Goal: Task Accomplishment & Management: Manage account settings

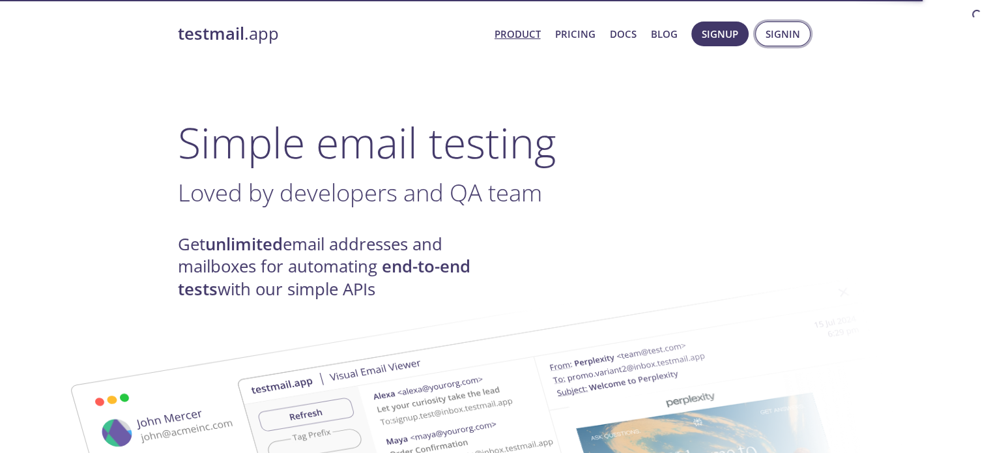
click at [796, 43] on button "Signin" at bounding box center [782, 34] width 55 height 25
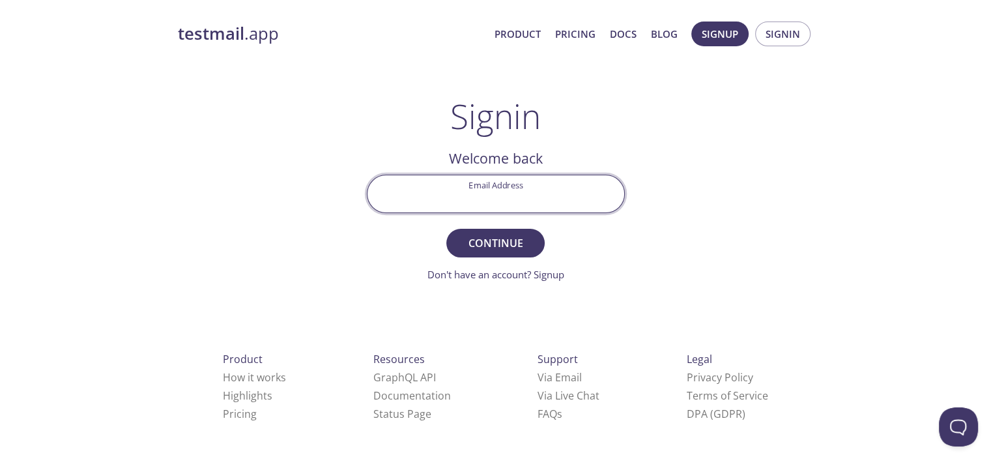
click at [508, 197] on input "Email Address" at bounding box center [496, 193] width 257 height 37
type input "[EMAIL_ADDRESS][PERSON_NAME][DOMAIN_NAME]"
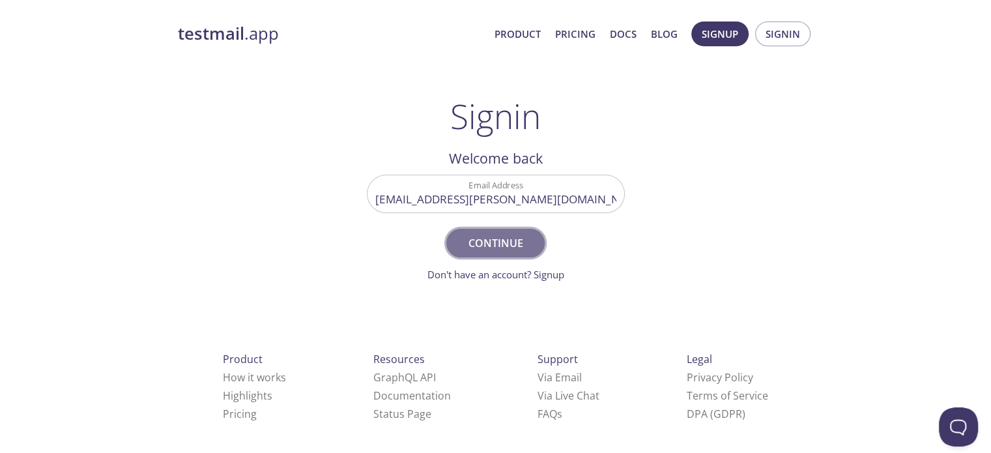
click at [502, 250] on span "Continue" at bounding box center [495, 243] width 69 height 18
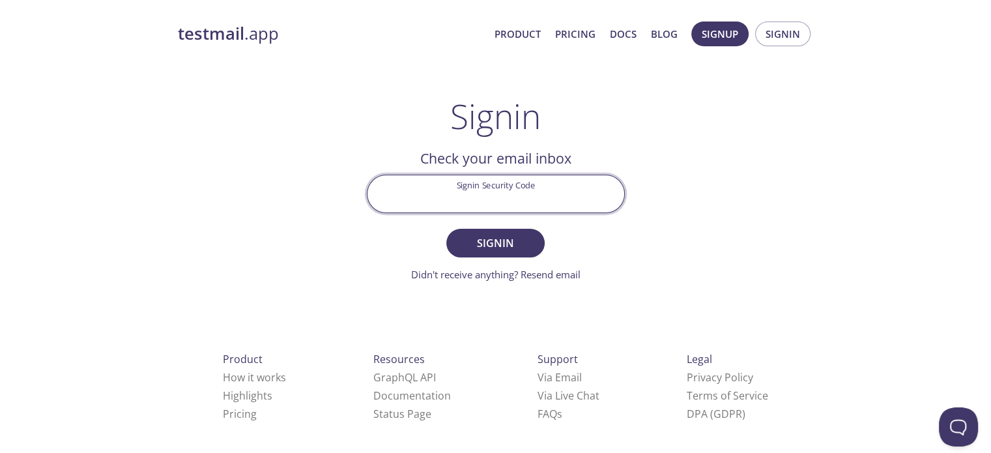
click at [460, 195] on input "Signin Security Code" at bounding box center [496, 193] width 257 height 37
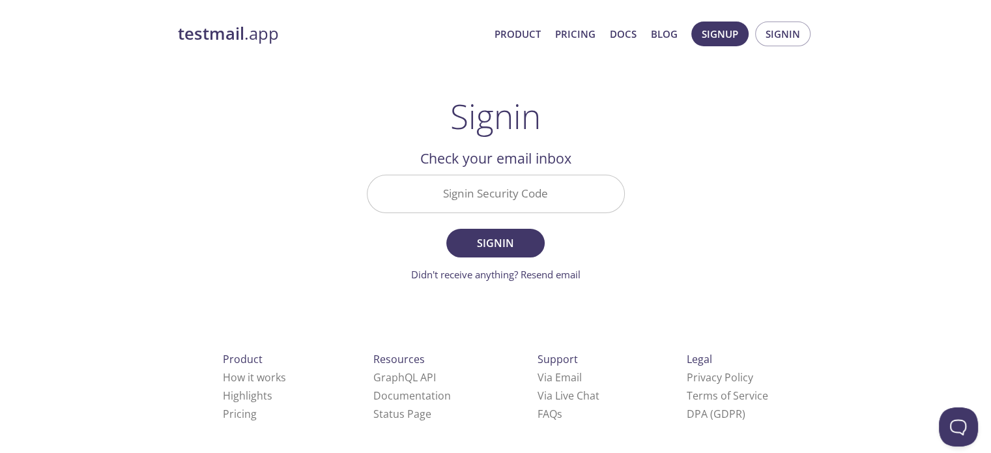
click at [748, 194] on div "testmail .app Product Pricing Docs Blog Signup Signin Signin Welcome back Email…" at bounding box center [495, 285] width 667 height 544
click at [559, 273] on link "Didn't receive anything? Resend email" at bounding box center [495, 274] width 169 height 13
click at [537, 188] on input "Signin Security Code" at bounding box center [496, 193] width 257 height 37
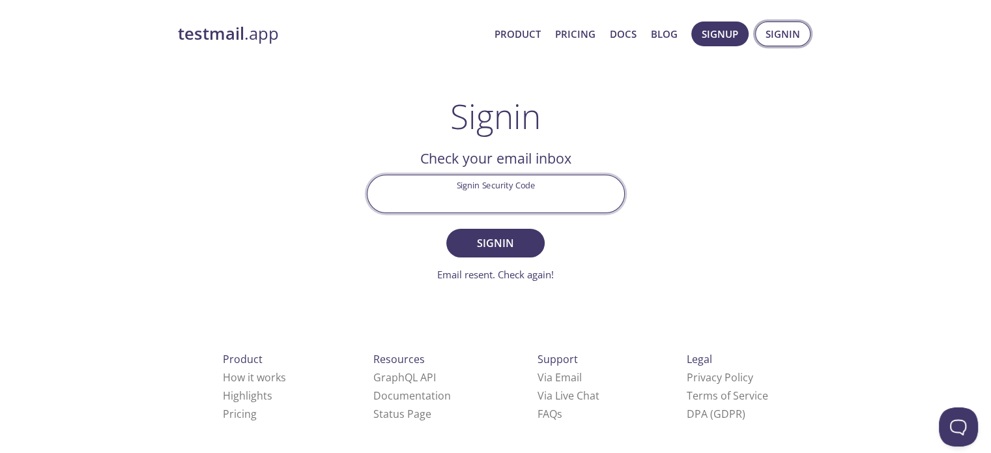
click at [783, 31] on span "Signin" at bounding box center [783, 33] width 35 height 17
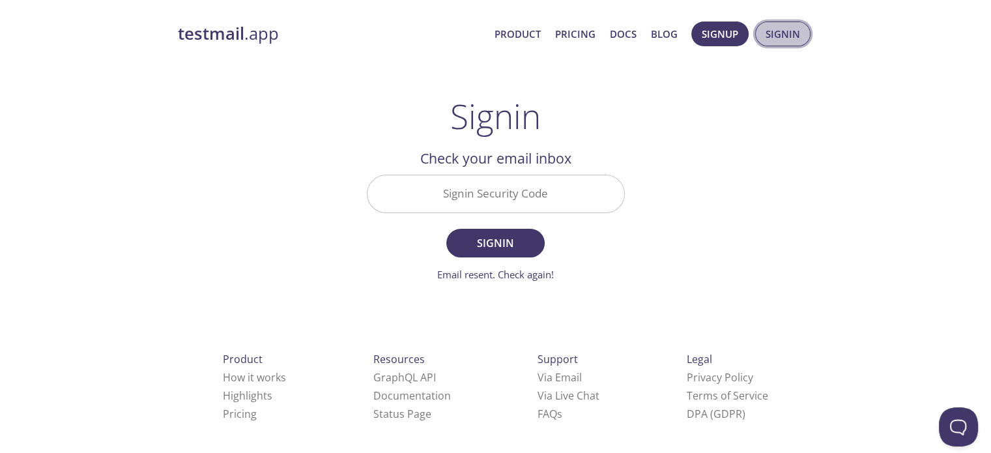
click at [785, 35] on span "Signin" at bounding box center [783, 33] width 35 height 17
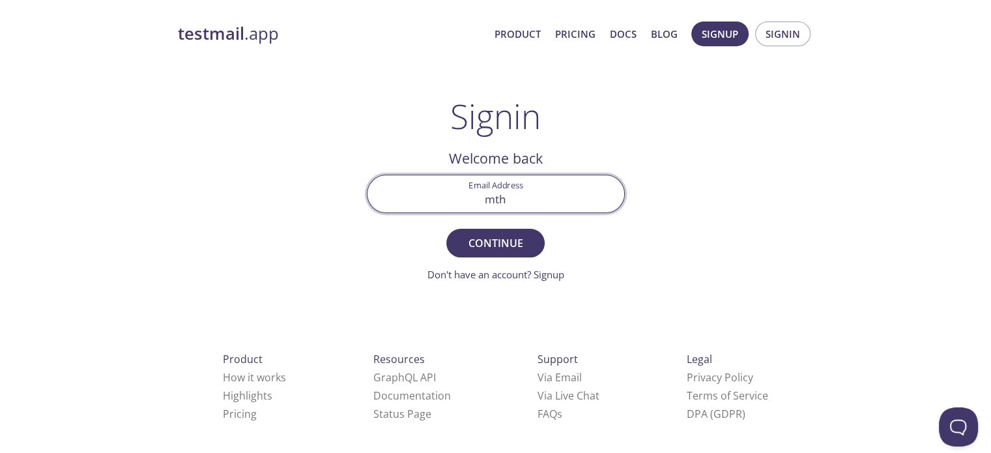
type input "[EMAIL_ADDRESS][PERSON_NAME][DOMAIN_NAME]"
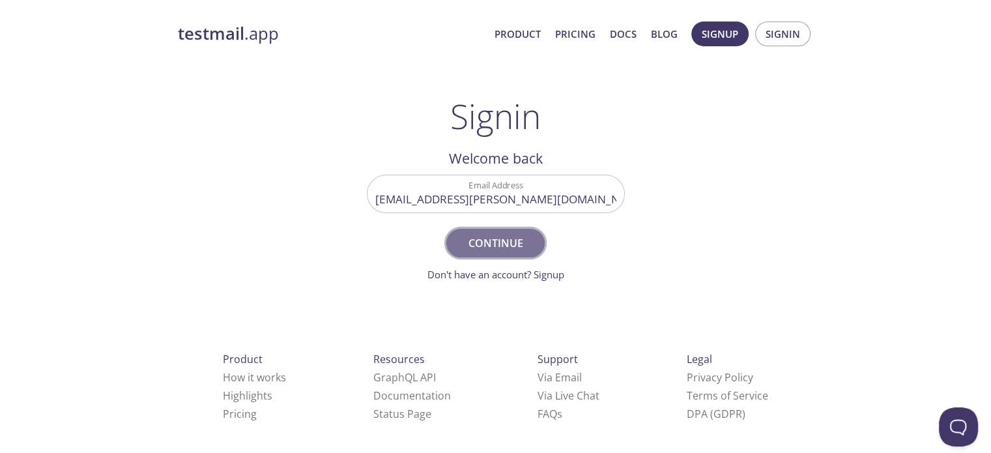
click at [507, 248] on span "Continue" at bounding box center [495, 243] width 69 height 18
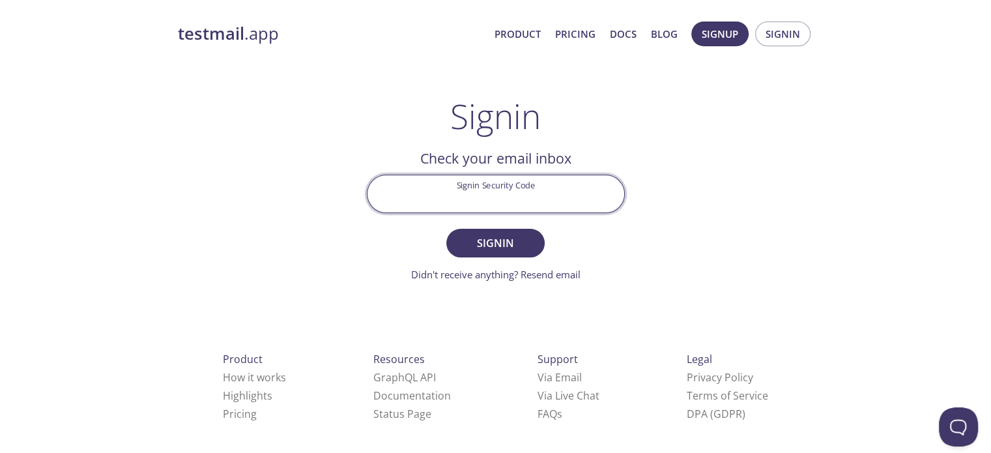
click at [505, 189] on input "Signin Security Code" at bounding box center [496, 193] width 257 height 37
paste input "BNBH2SM"
type input "BNBH2SM"
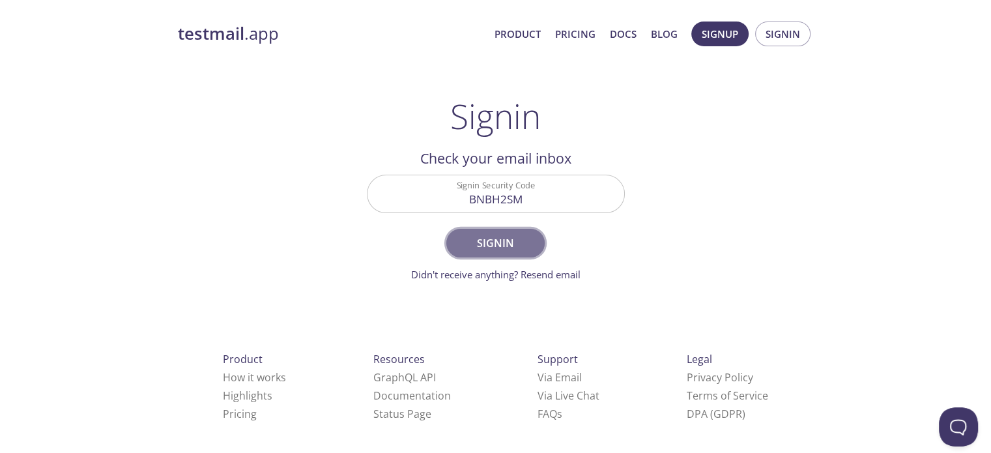
click at [483, 240] on span "Signin" at bounding box center [495, 243] width 69 height 18
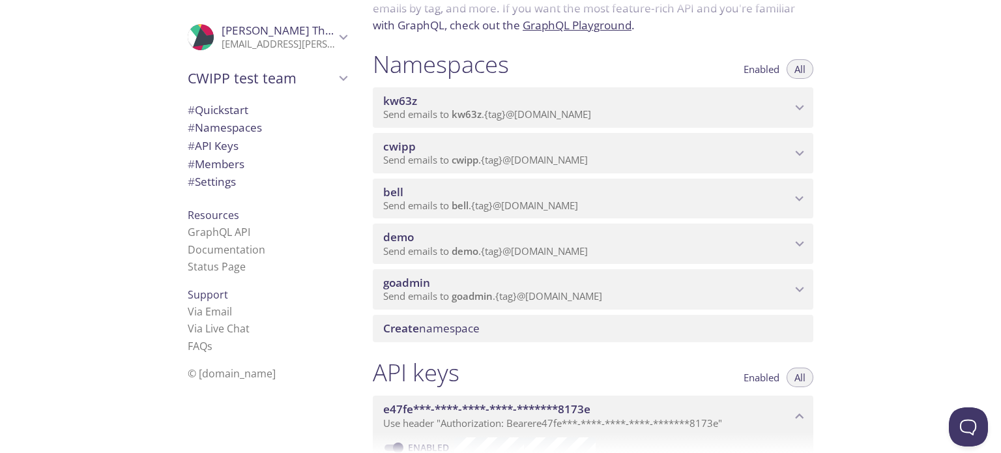
scroll to position [130, 0]
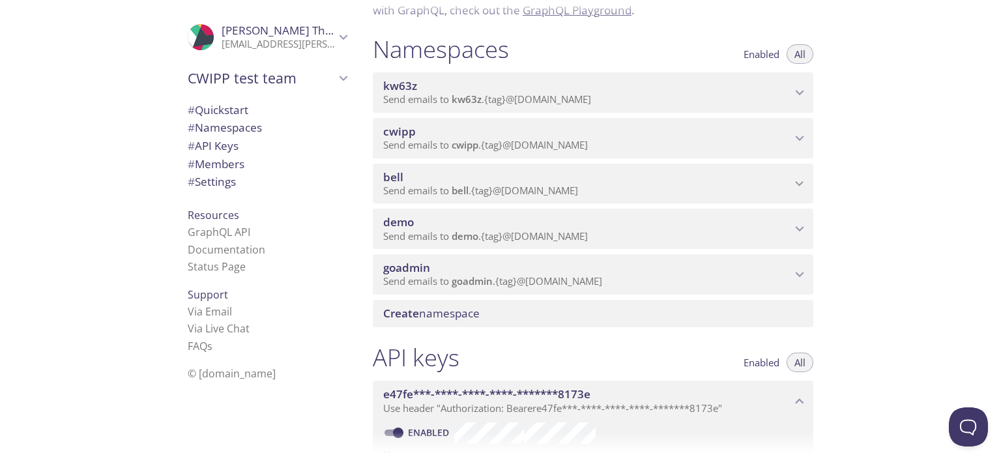
click at [211, 161] on span "# Members" at bounding box center [216, 163] width 57 height 15
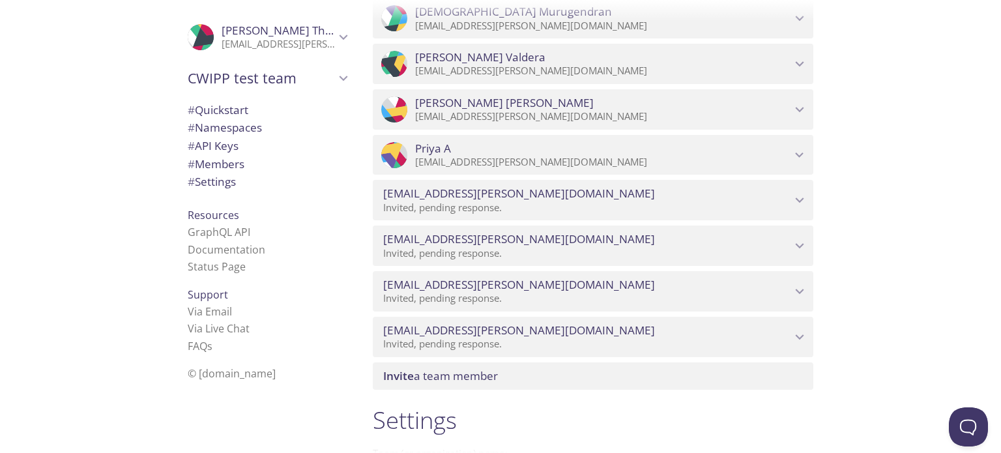
scroll to position [1816, 0]
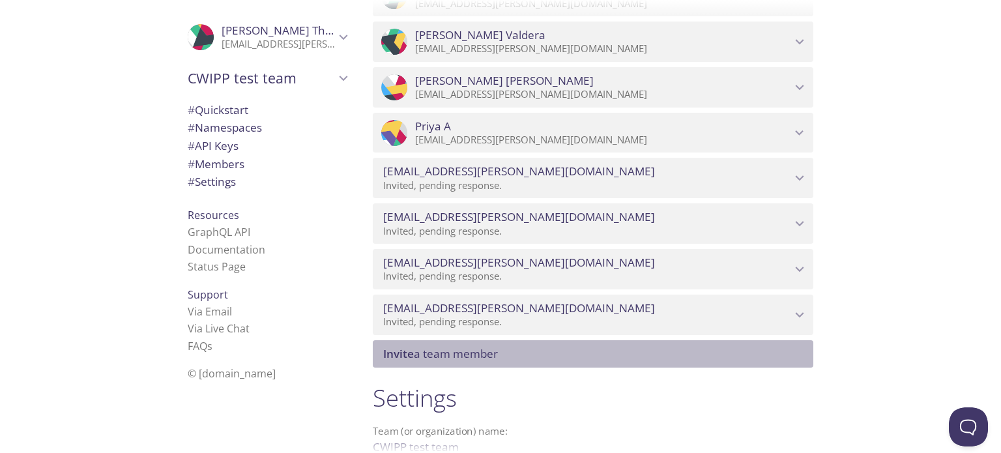
click at [454, 347] on span "Invite a team member" at bounding box center [440, 353] width 115 height 15
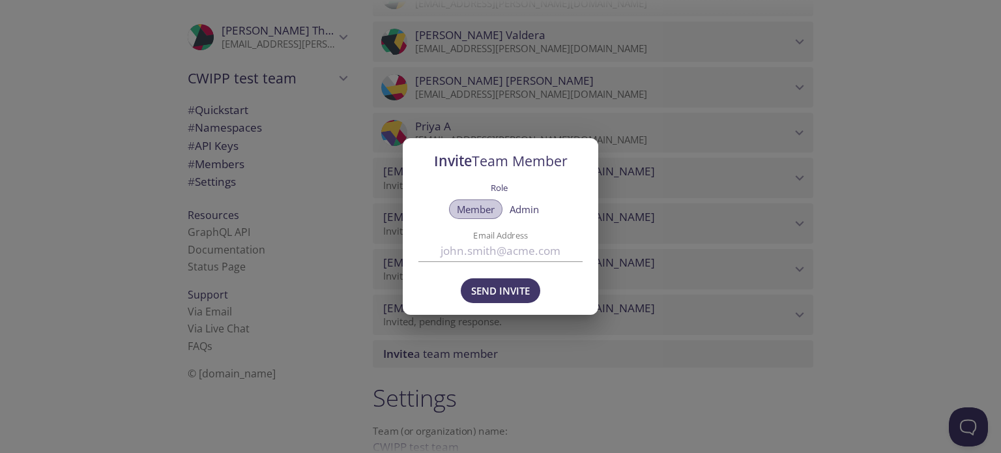
click at [478, 209] on span "Member" at bounding box center [476, 209] width 38 height 0
click at [482, 254] on input "Email Address" at bounding box center [500, 251] width 164 height 22
type input "[EMAIL_ADDRESS][PERSON_NAME][DOMAIN_NAME]"
click at [523, 209] on span "Admin" at bounding box center [524, 209] width 29 height 0
click at [480, 209] on span "Member" at bounding box center [476, 209] width 38 height 0
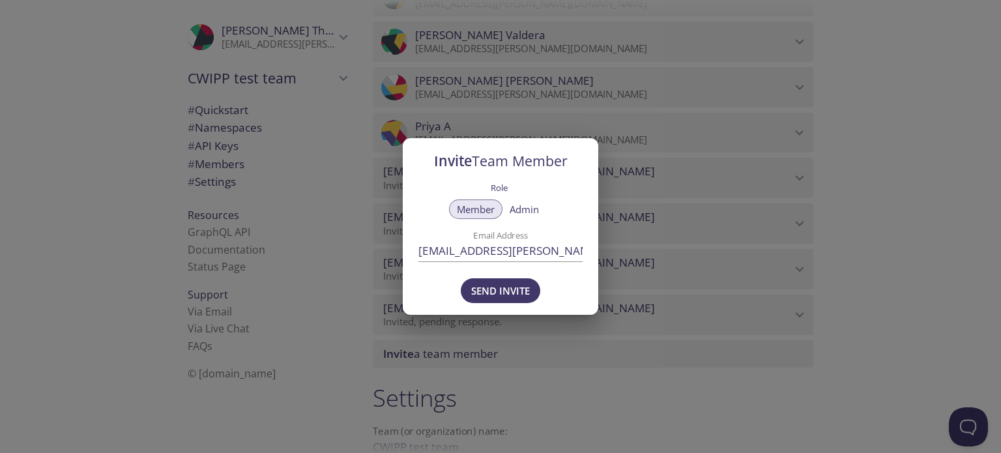
click at [906, 194] on div "Invite Team Member Role Member Admin Email Address ksacrey@eckler.ca Send Invite" at bounding box center [500, 226] width 1001 height 453
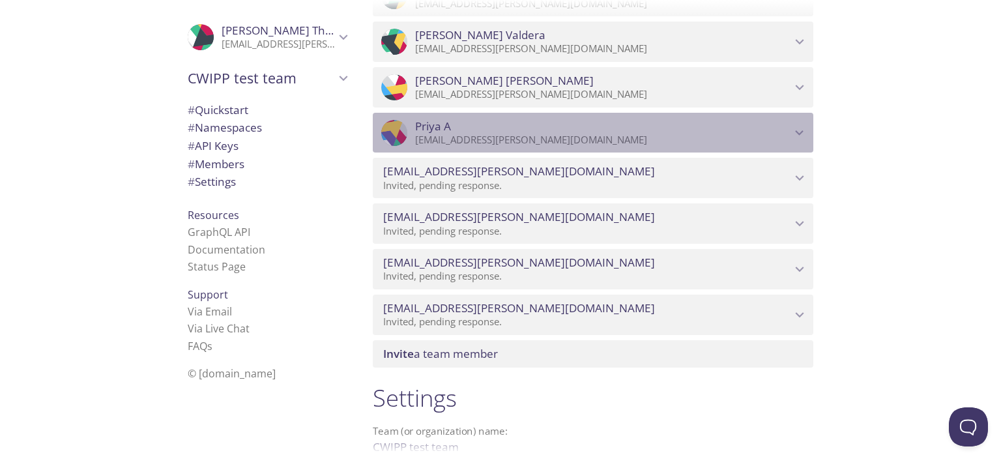
click at [792, 128] on icon "Priya A" at bounding box center [799, 132] width 17 height 17
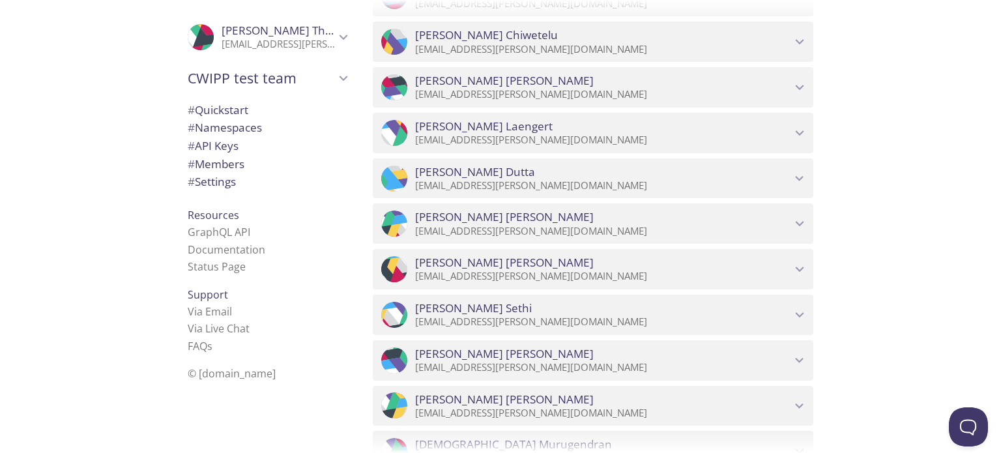
scroll to position [1348, 0]
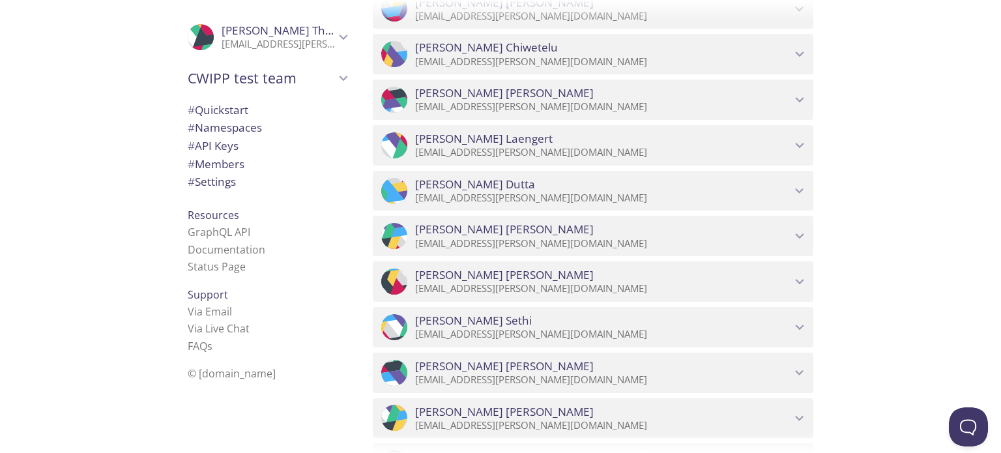
click at [225, 125] on span "# Namespaces" at bounding box center [225, 127] width 74 height 15
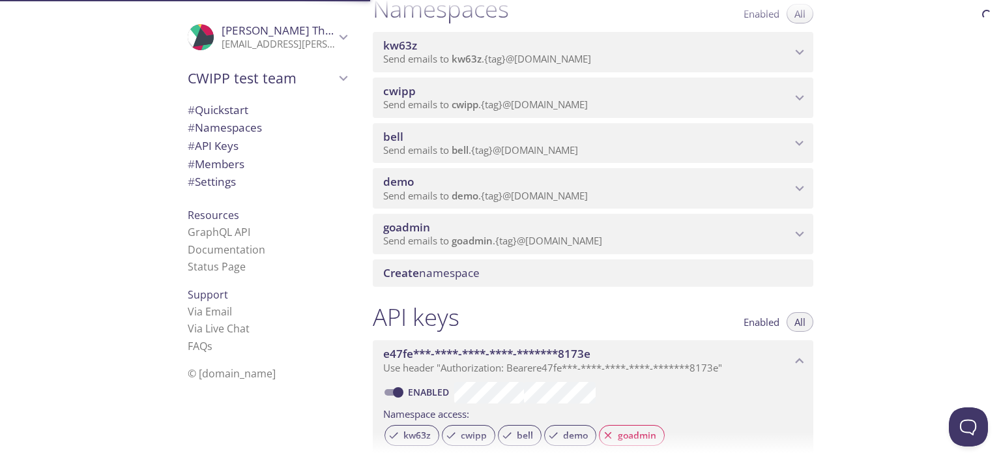
scroll to position [164, 0]
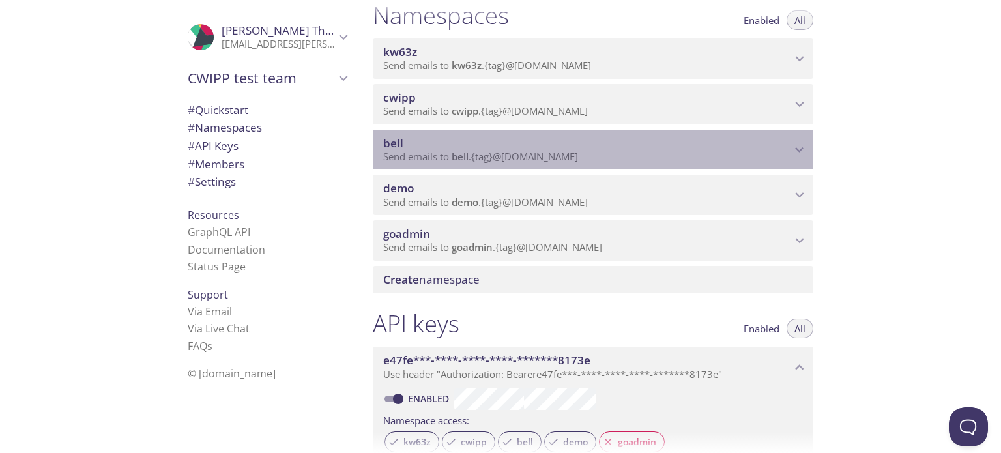
click at [480, 150] on span "Send emails to bell . {tag} @inbox.testmail.app" at bounding box center [480, 156] width 195 height 13
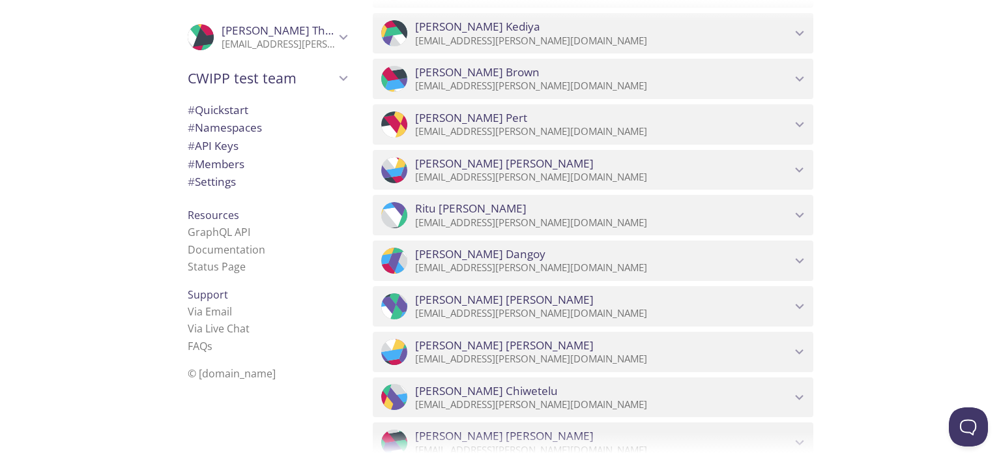
scroll to position [1077, 0]
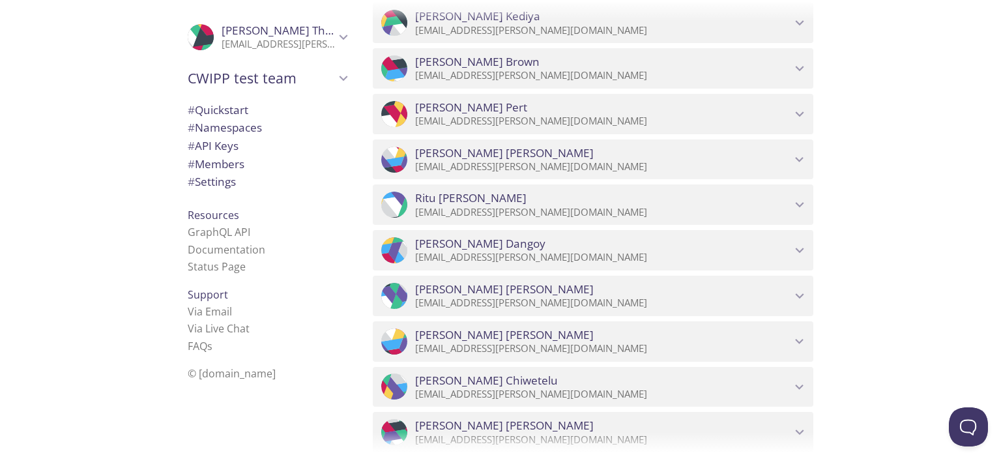
click at [531, 104] on span "Greg Pert" at bounding box center [603, 107] width 376 height 14
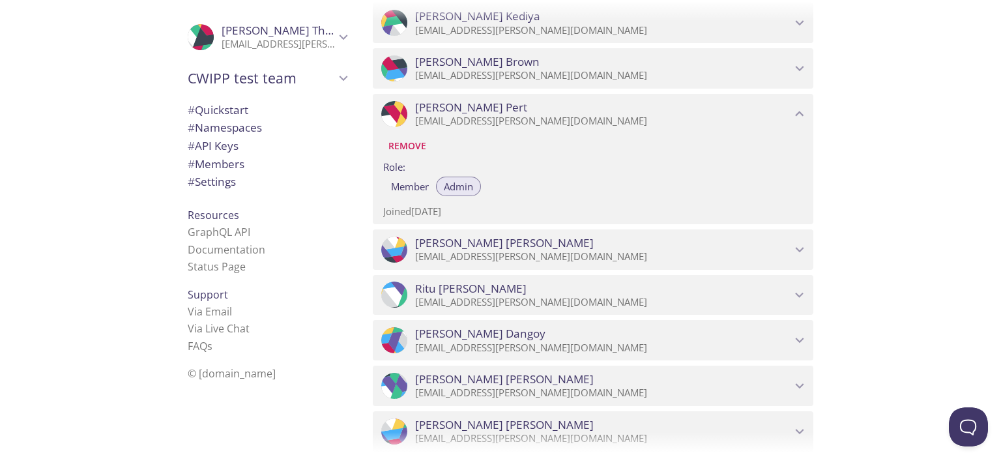
click at [500, 248] on span "Josephine Wilcox" at bounding box center [504, 243] width 179 height 14
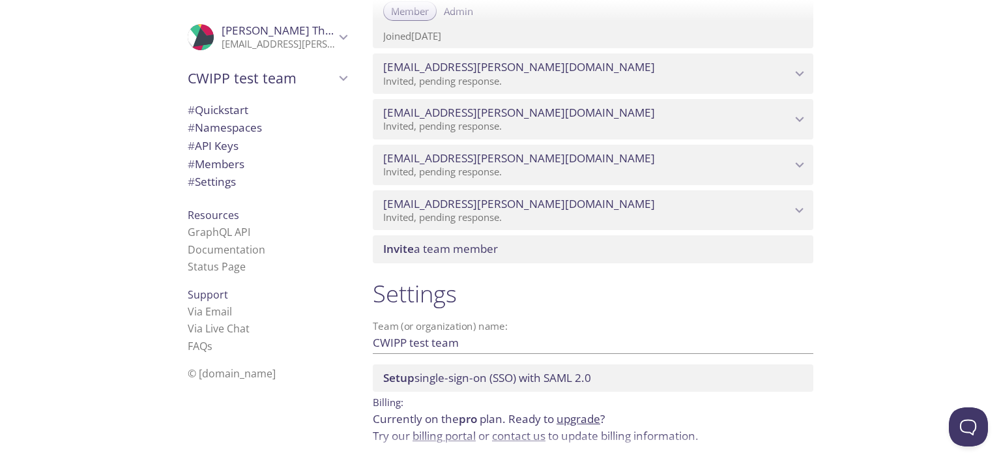
scroll to position [2306, 0]
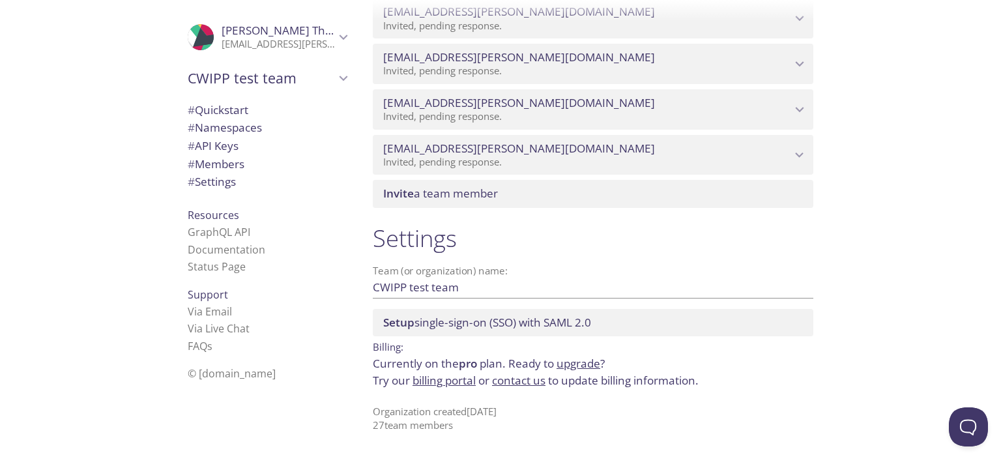
click at [471, 289] on input "CWIPP test team" at bounding box center [572, 287] width 399 height 22
click at [219, 164] on span "# Members" at bounding box center [216, 163] width 57 height 15
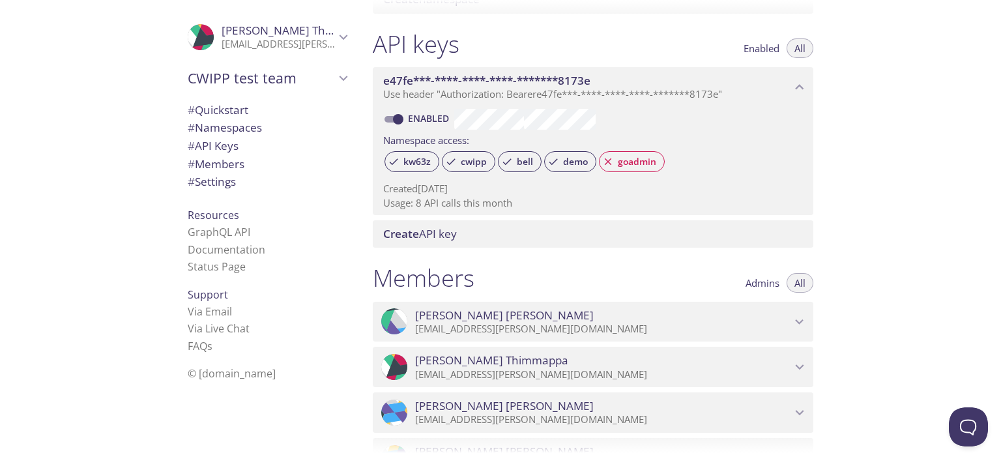
scroll to position [508, 0]
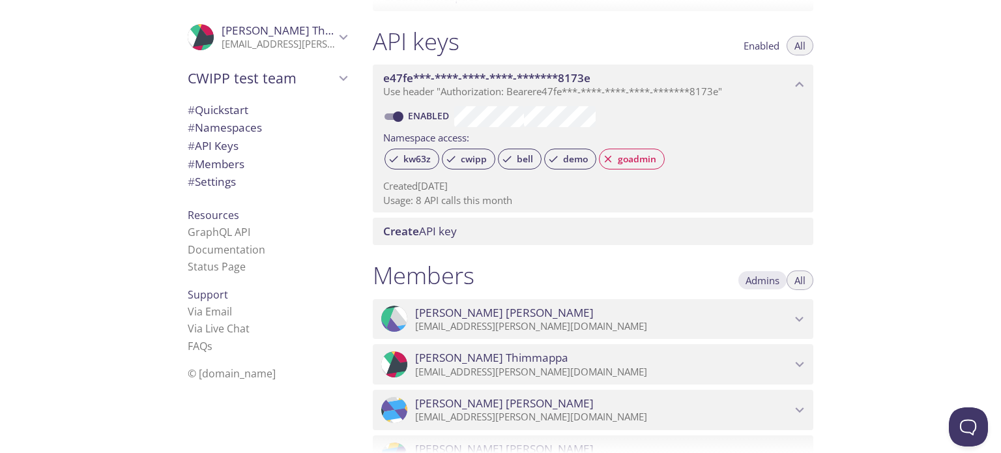
click at [764, 280] on span "Admins" at bounding box center [763, 280] width 34 height 0
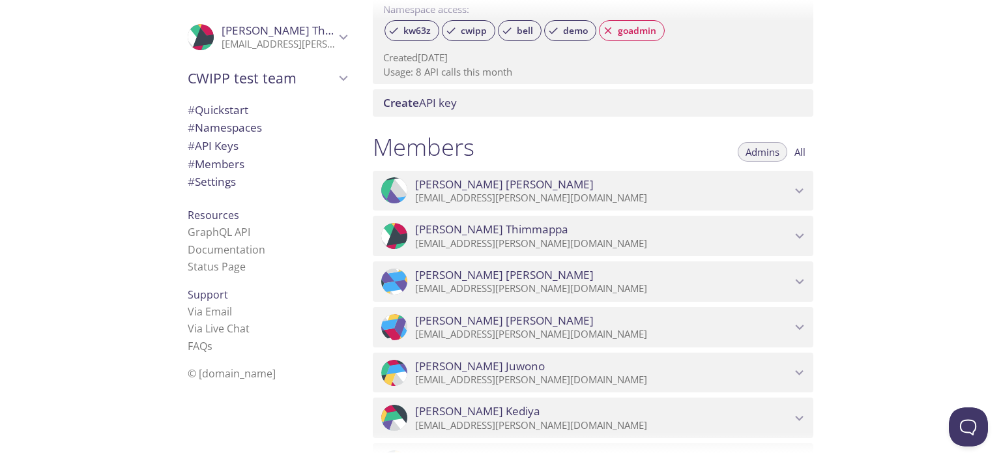
scroll to position [638, 0]
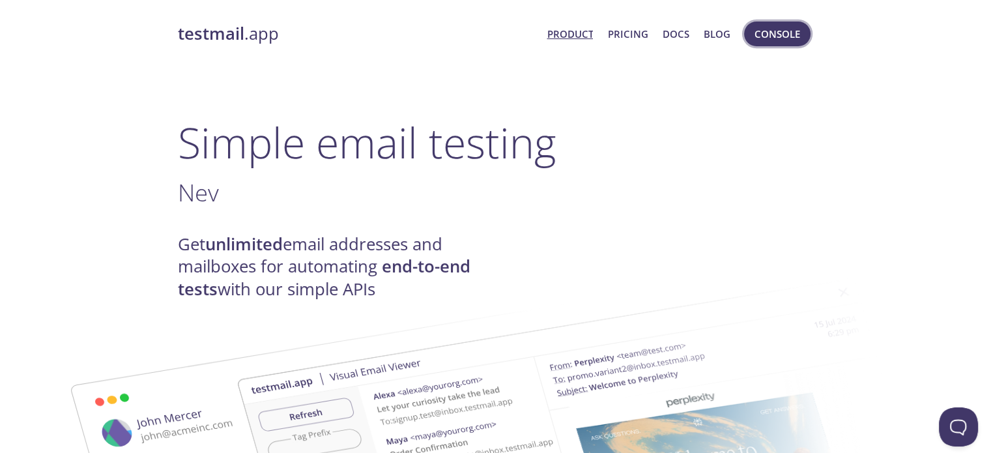
click at [768, 39] on span "Console" at bounding box center [778, 33] width 46 height 17
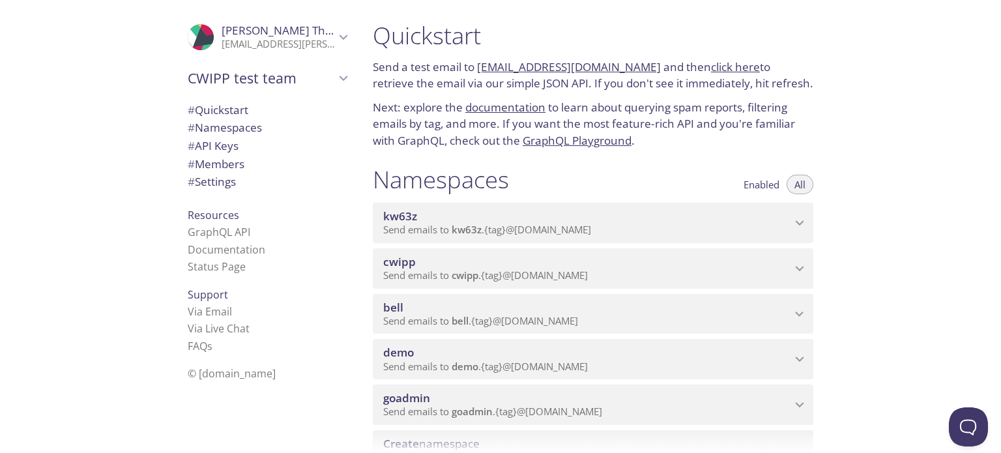
click at [335, 76] on icon "CWIPP test team" at bounding box center [343, 78] width 17 height 17
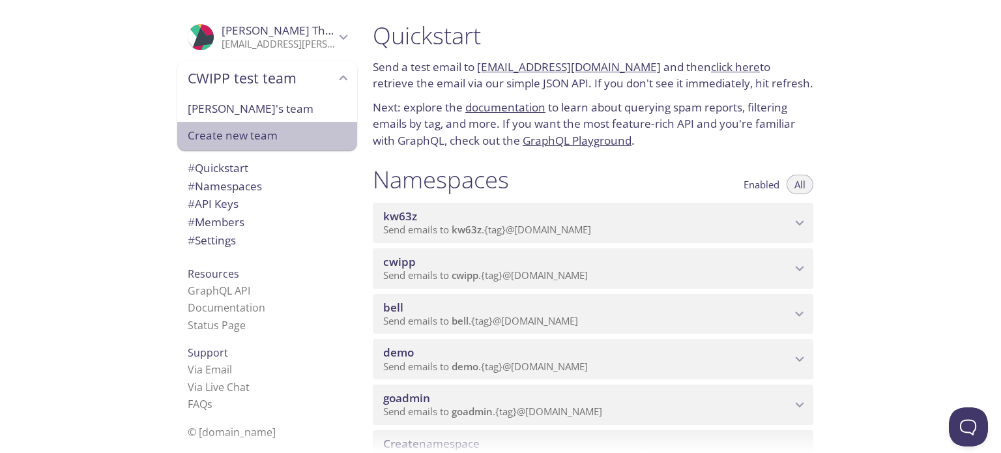
click at [245, 138] on span "Create new team" at bounding box center [267, 135] width 159 height 17
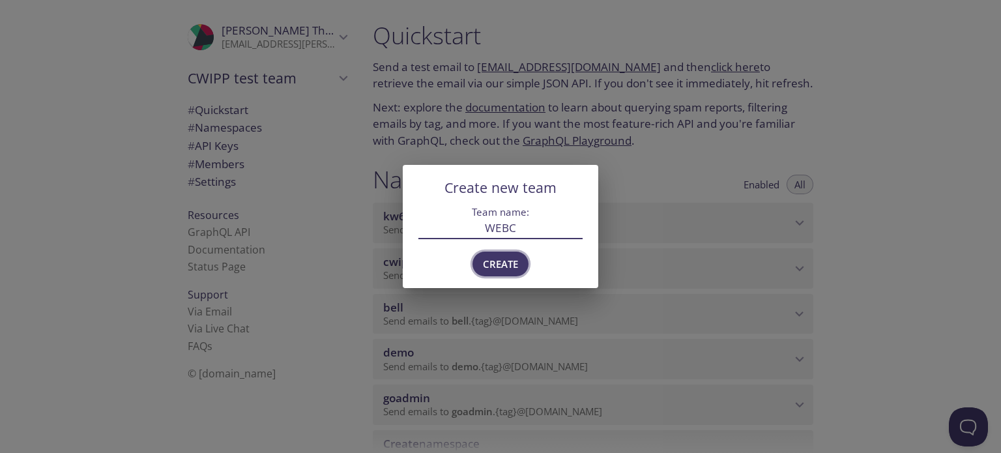
type input "WEBC"
click at [502, 265] on span "Create" at bounding box center [500, 263] width 35 height 17
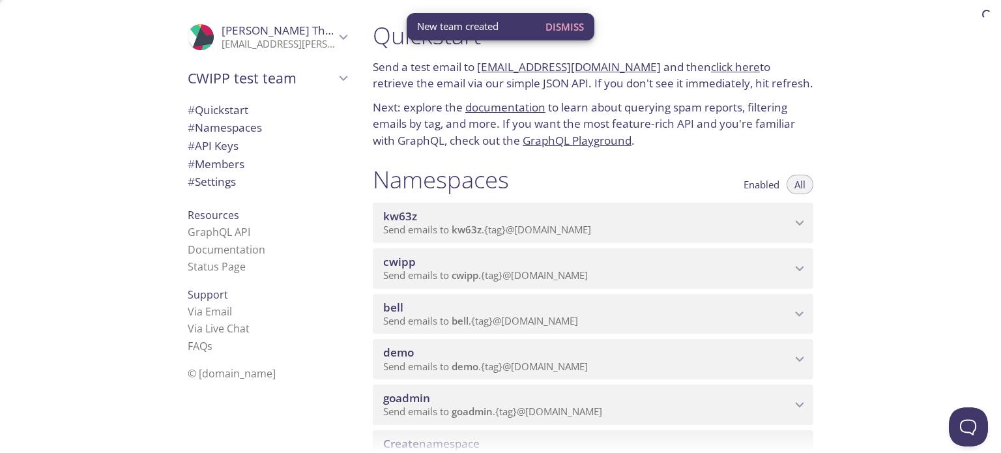
scroll to position [13, 0]
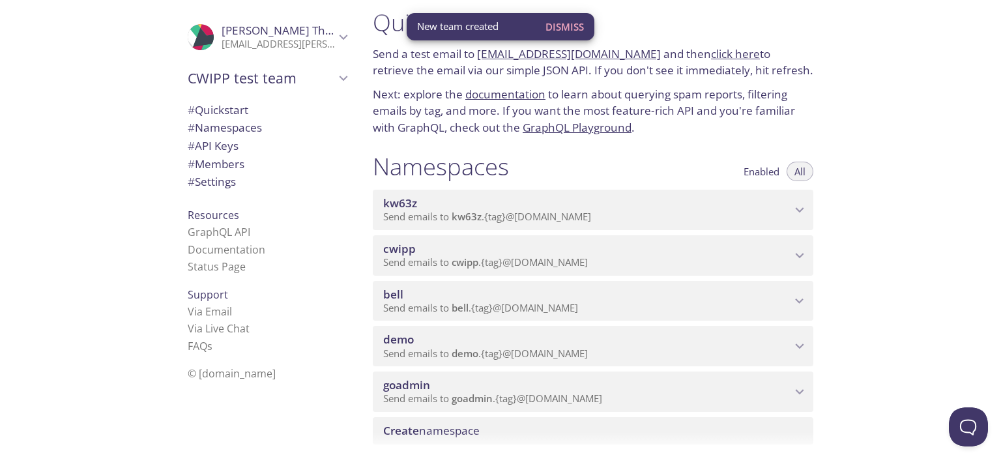
click at [335, 81] on icon "CWIPP test team" at bounding box center [343, 78] width 17 height 17
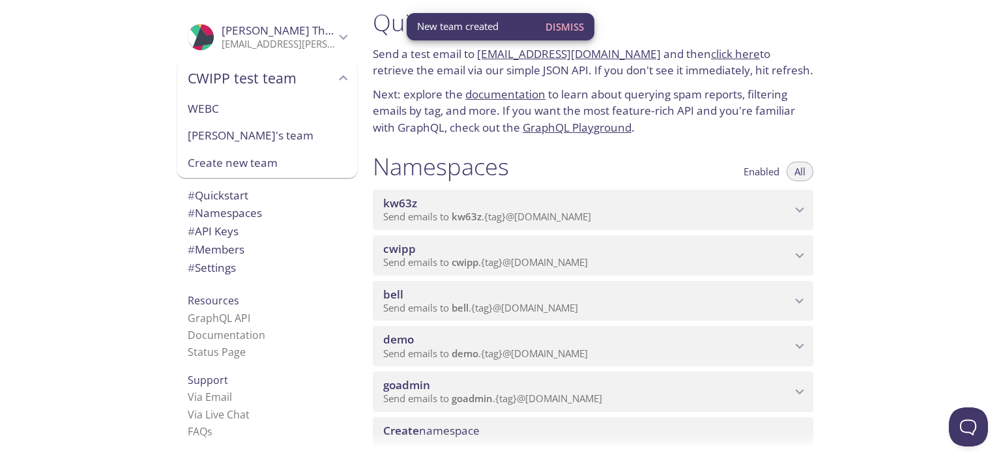
click at [255, 110] on span "WEBC" at bounding box center [267, 108] width 159 height 17
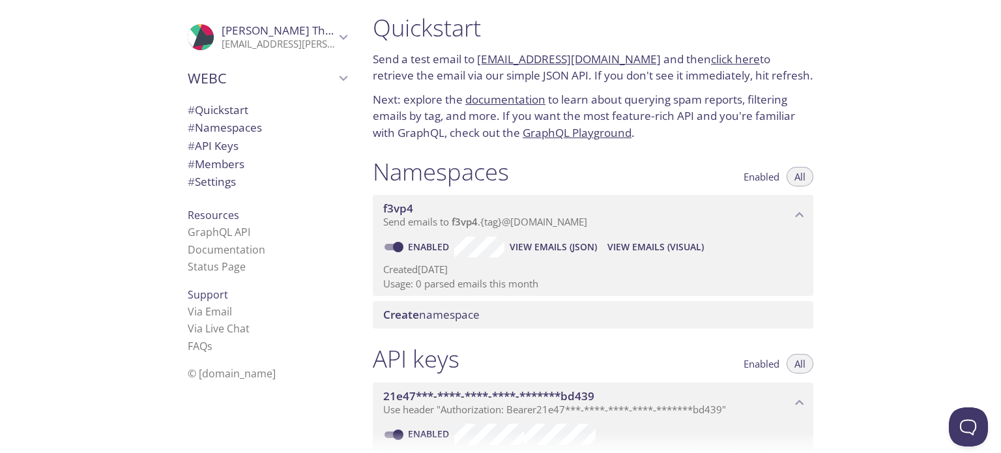
scroll to position [0, 0]
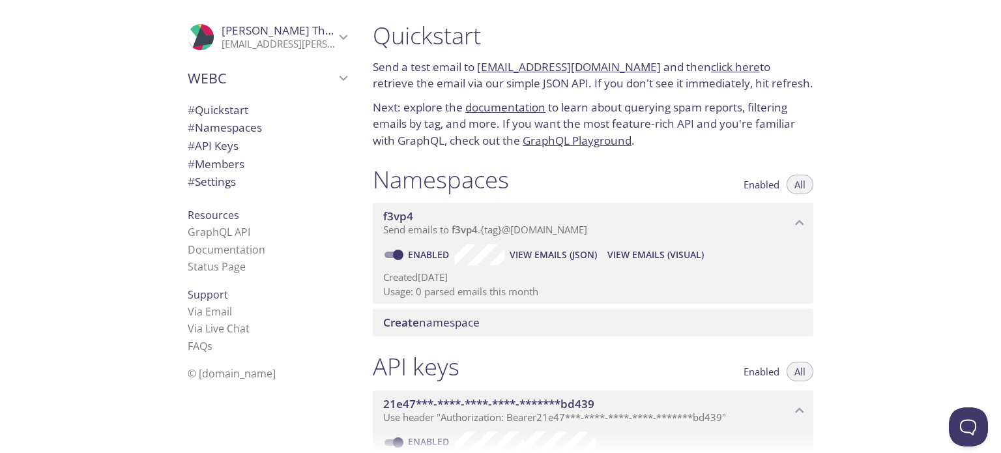
click at [222, 169] on span "# Members" at bounding box center [216, 163] width 57 height 15
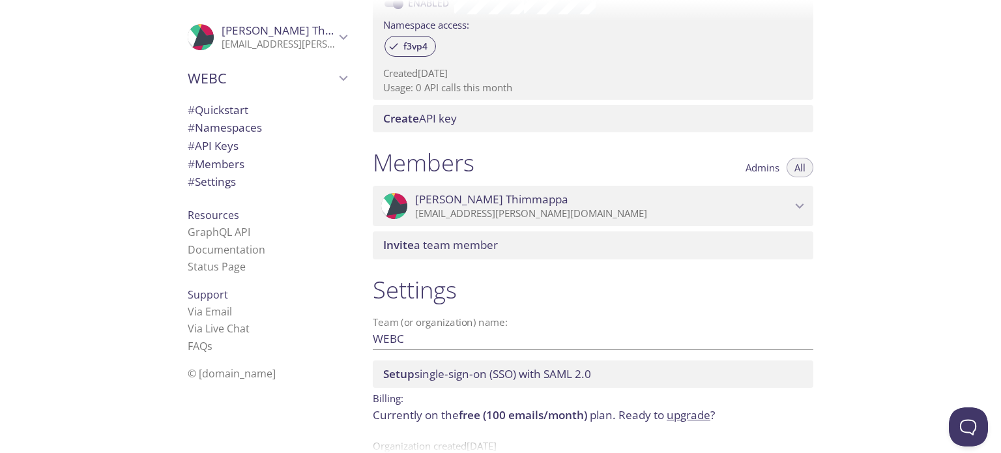
scroll to position [409, 0]
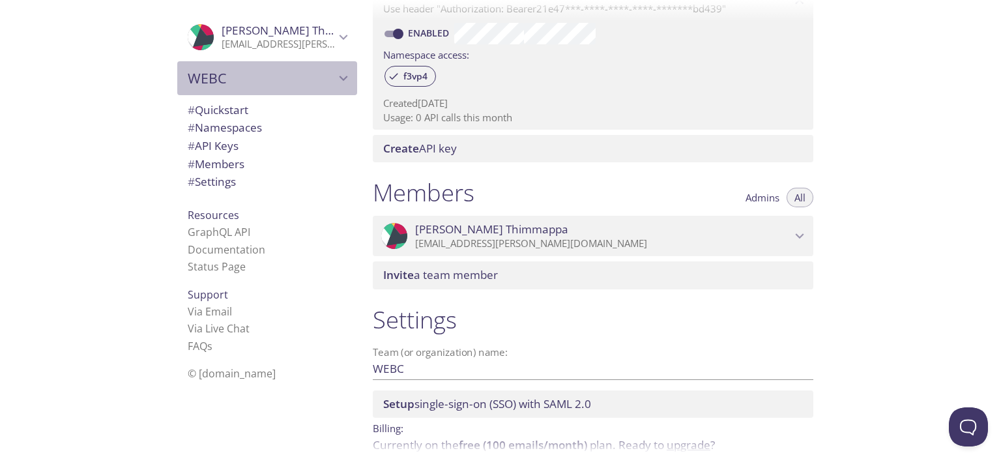
click at [335, 76] on icon "WEBC" at bounding box center [343, 78] width 17 height 17
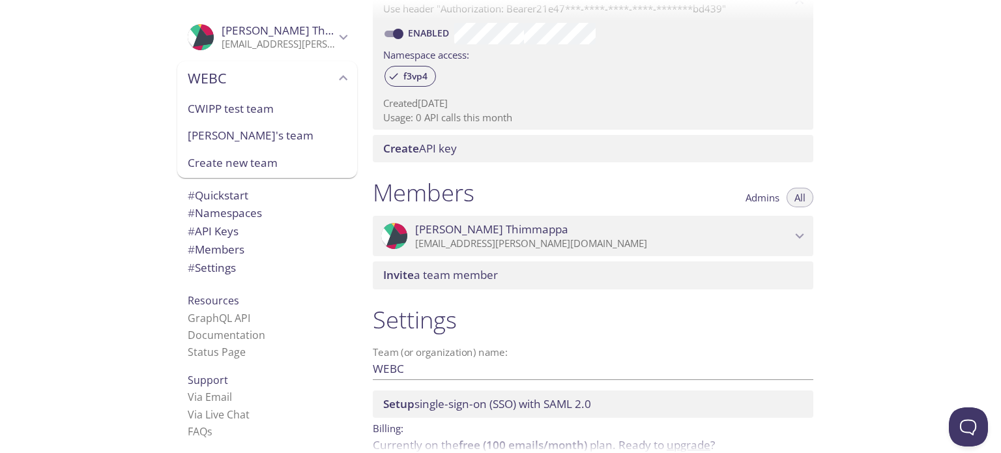
click at [235, 134] on span "[PERSON_NAME]'s team" at bounding box center [267, 135] width 159 height 17
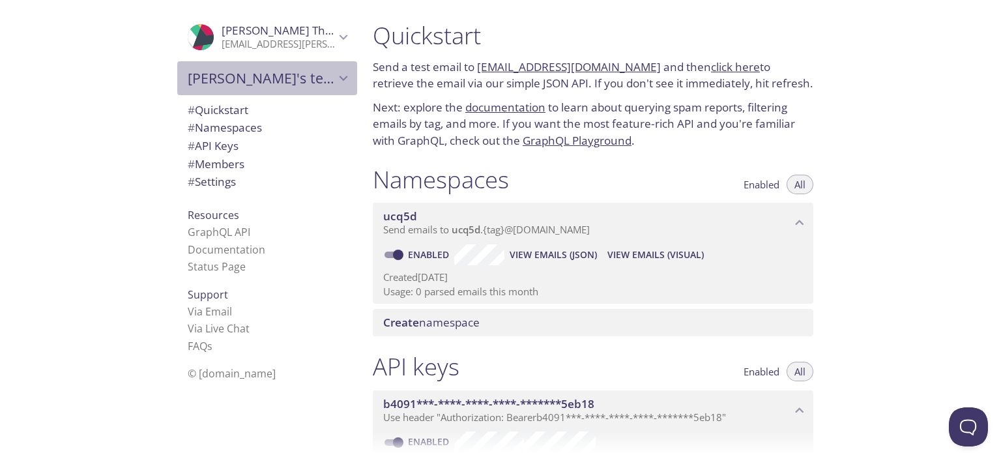
click at [335, 76] on icon "Megha's team" at bounding box center [343, 78] width 17 height 17
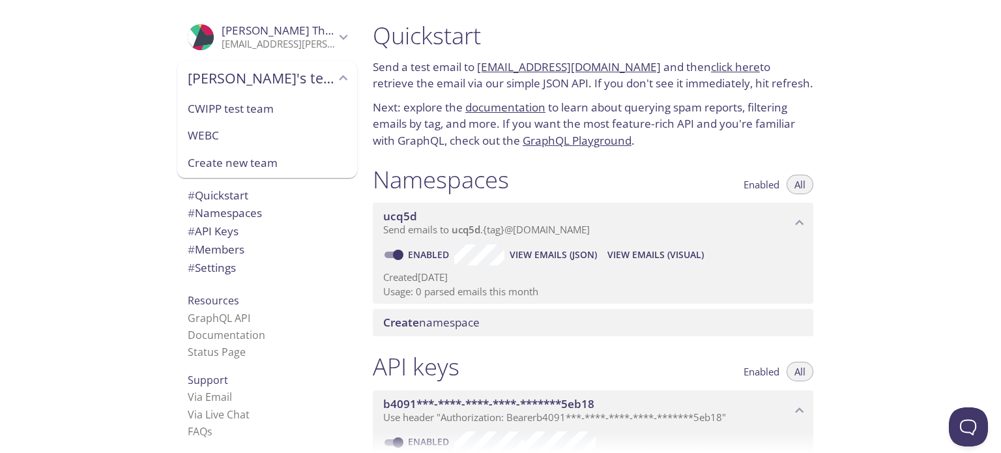
click at [196, 141] on span "WEBC" at bounding box center [267, 135] width 159 height 17
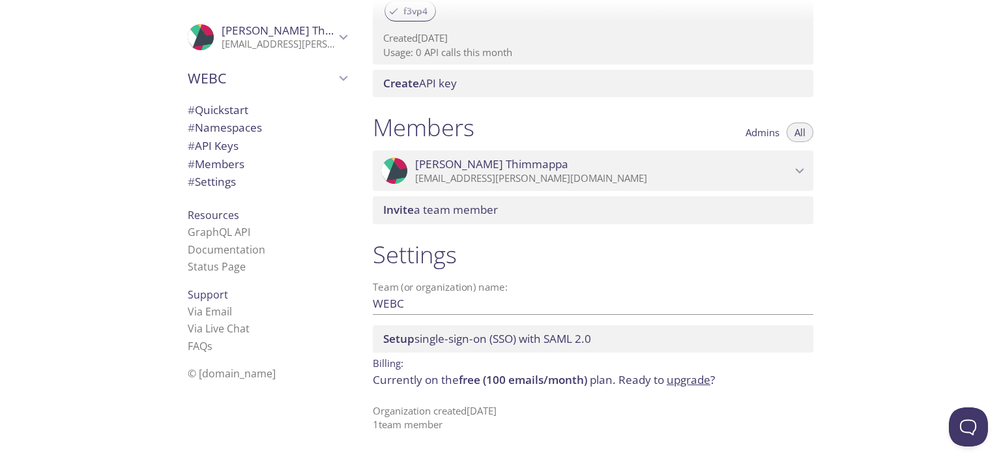
scroll to position [278, 0]
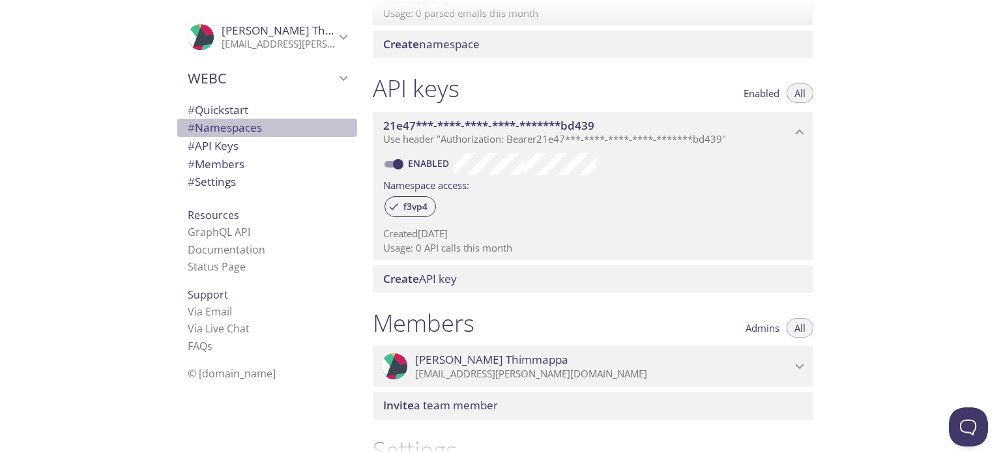
click at [225, 127] on span "# Namespaces" at bounding box center [225, 127] width 74 height 15
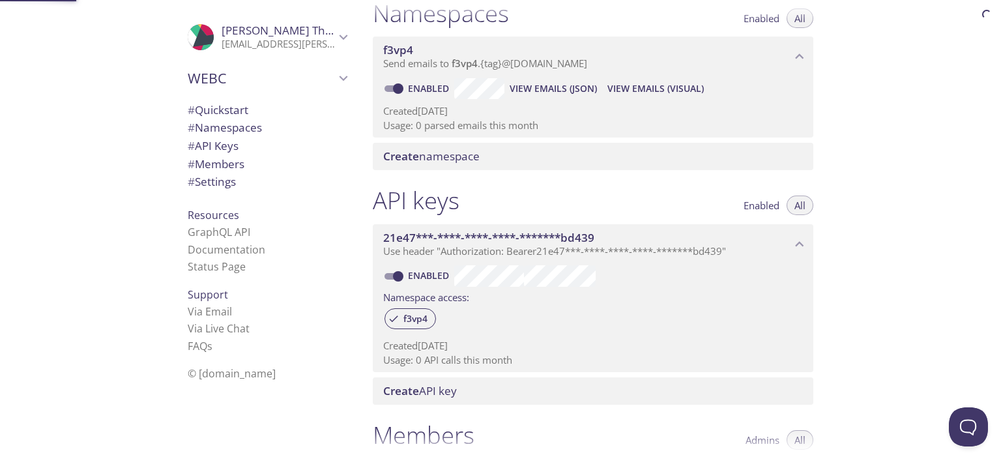
scroll to position [164, 0]
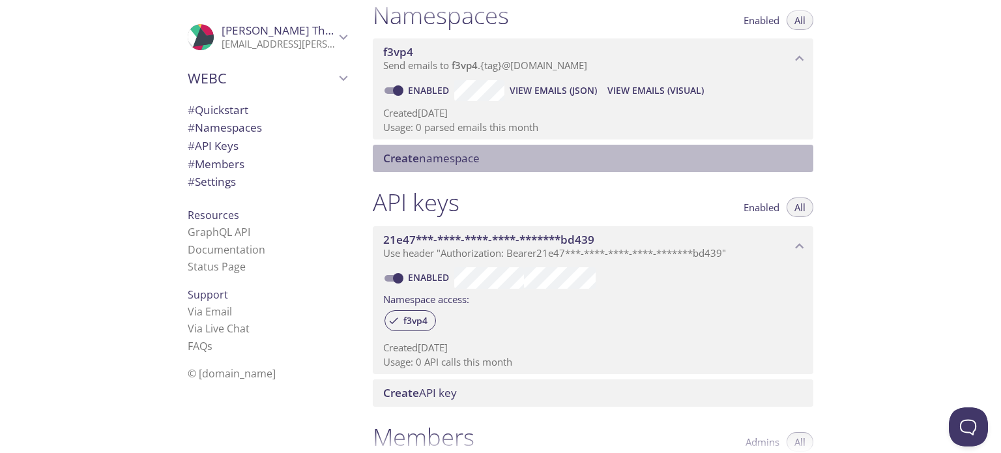
click at [461, 161] on span "Create namespace" at bounding box center [431, 158] width 96 height 15
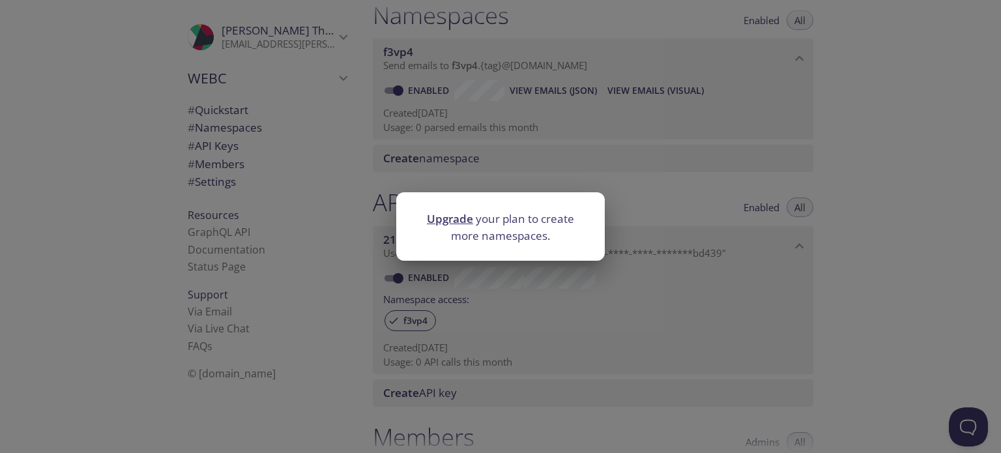
click at [688, 158] on div "Upgrade your plan to create more namespaces." at bounding box center [500, 226] width 1001 height 453
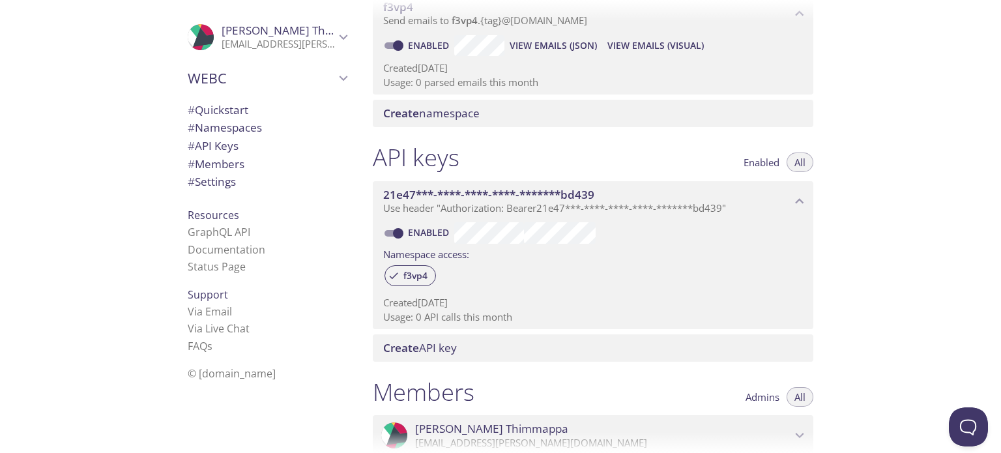
scroll to position [196, 0]
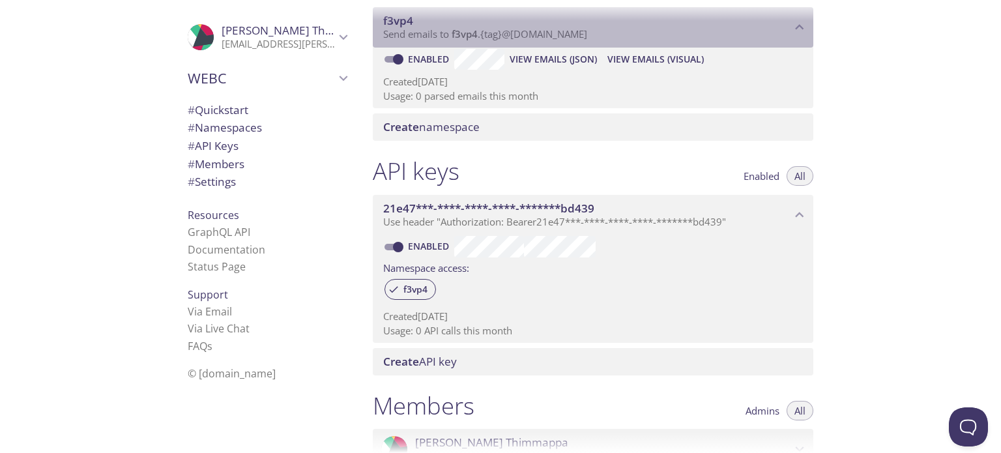
click at [472, 31] on span "f3vp4" at bounding box center [465, 33] width 26 height 13
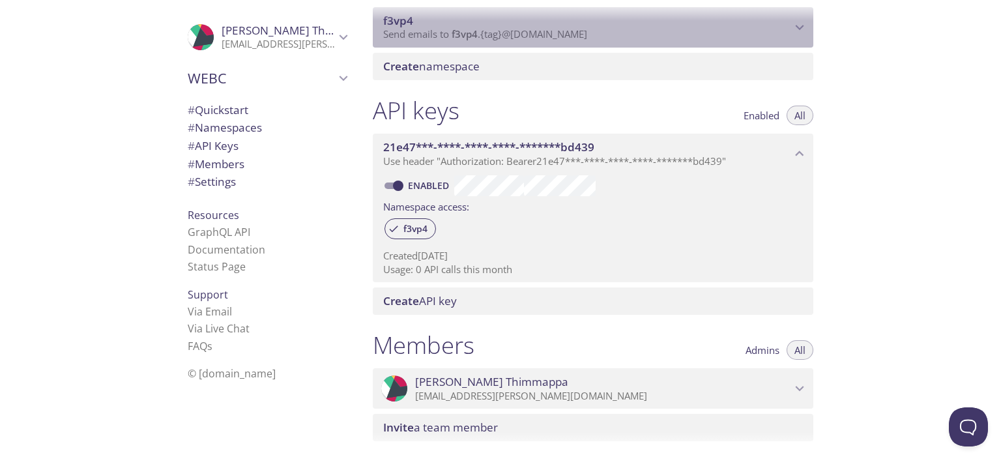
click at [472, 31] on span "f3vp4" at bounding box center [465, 33] width 26 height 13
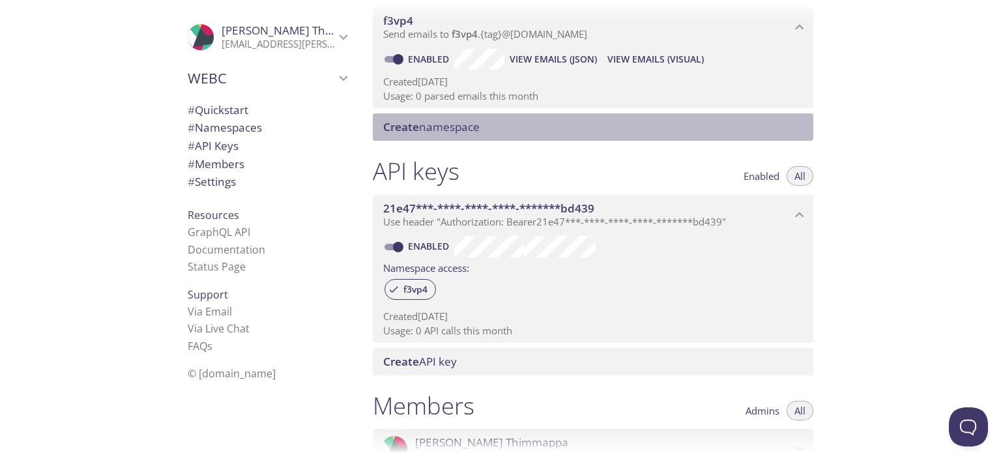
click at [438, 122] on span "Create namespace" at bounding box center [431, 126] width 96 height 15
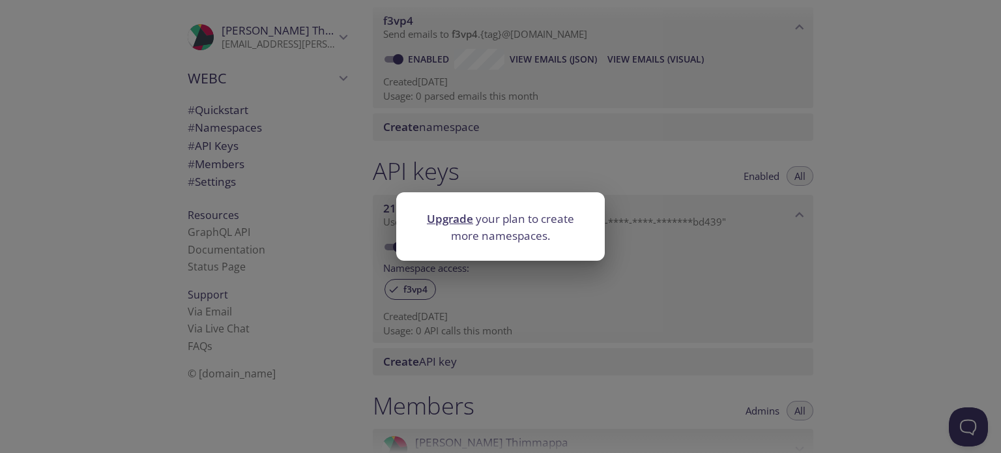
click at [865, 262] on div "Upgrade your plan to create more namespaces." at bounding box center [500, 226] width 1001 height 453
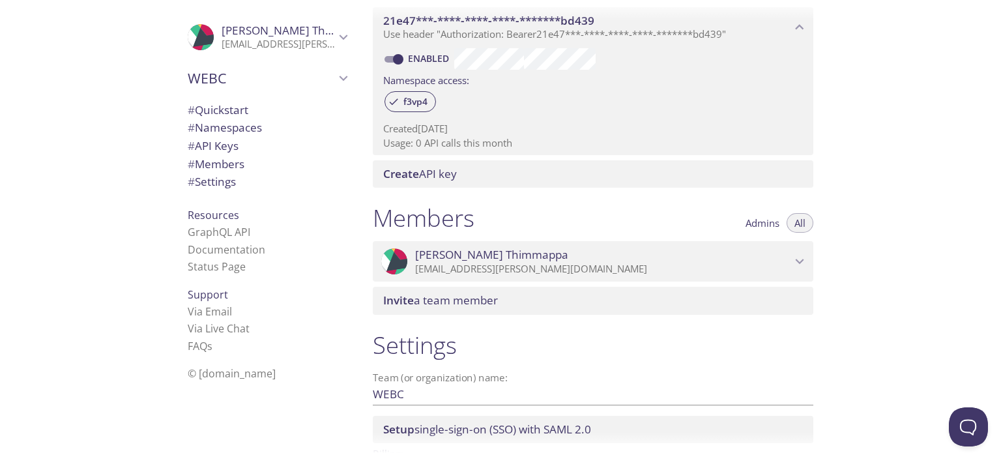
scroll to position [391, 0]
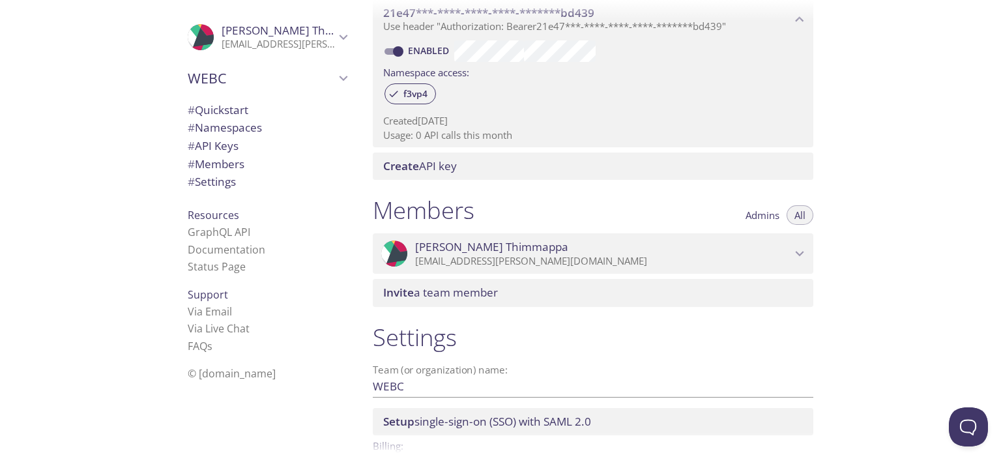
click at [335, 34] on icon "Megha Thimmappa" at bounding box center [343, 37] width 17 height 17
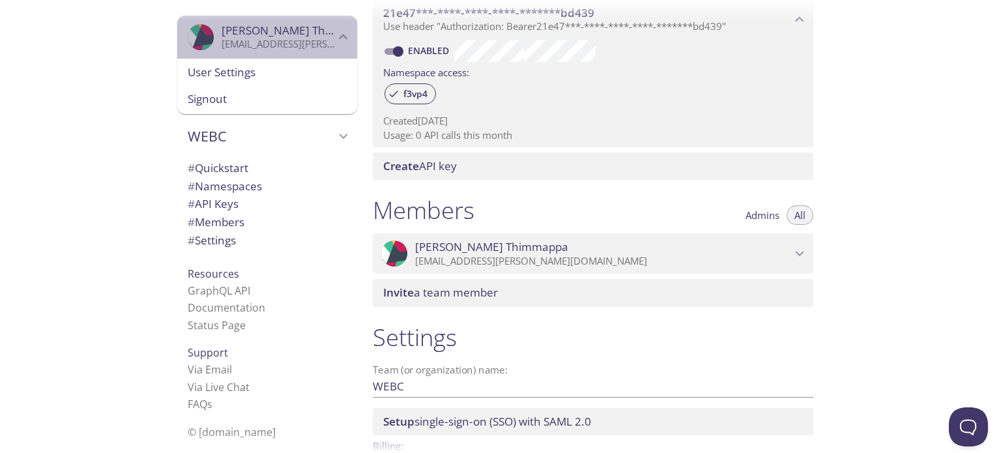
click at [335, 34] on icon "Megha Thimmappa" at bounding box center [343, 37] width 17 height 17
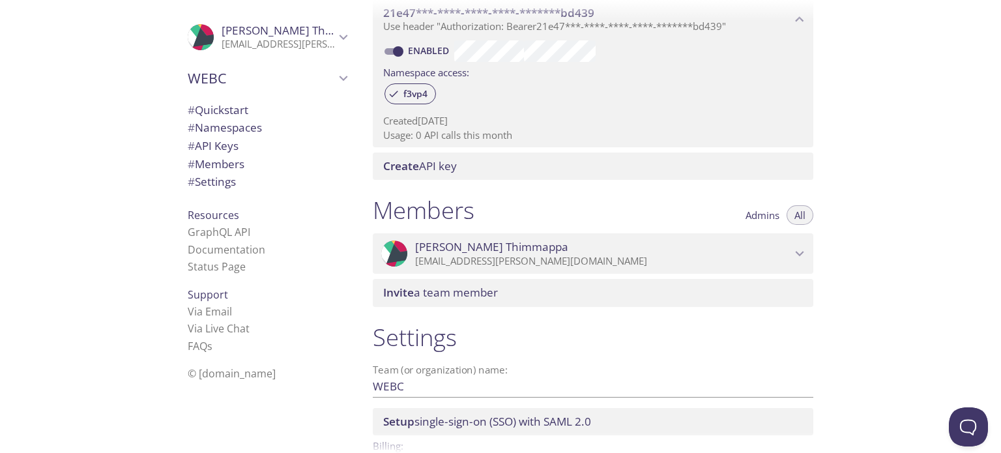
click at [336, 80] on icon "WEBC" at bounding box center [343, 78] width 17 height 17
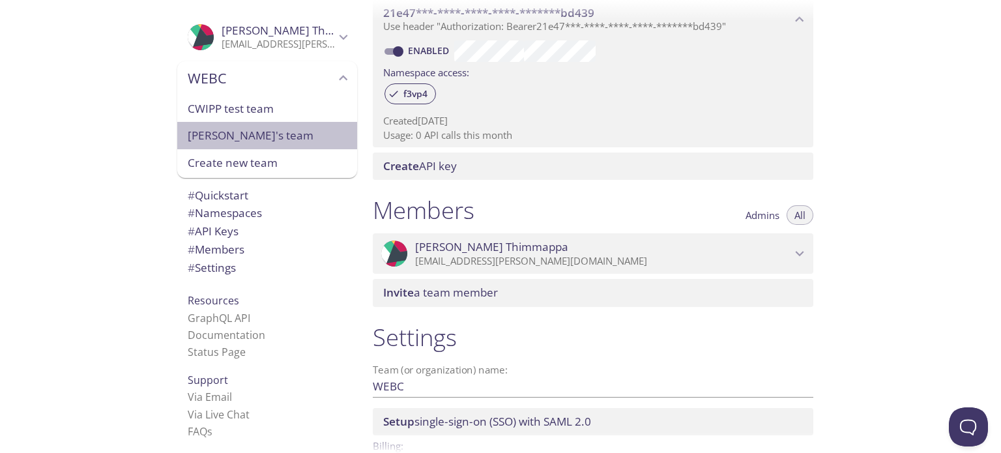
click at [231, 138] on span "[PERSON_NAME]'s team" at bounding box center [267, 135] width 159 height 17
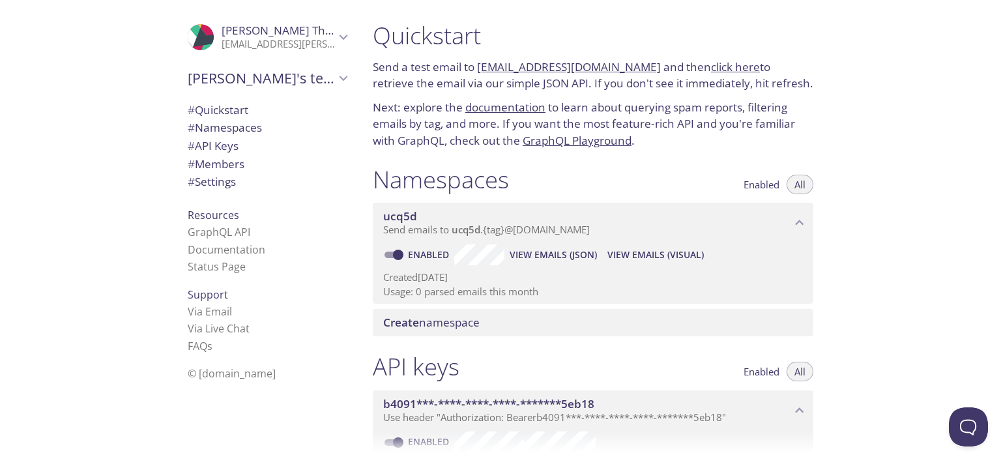
click at [313, 83] on span "[PERSON_NAME]'s team" at bounding box center [261, 78] width 147 height 18
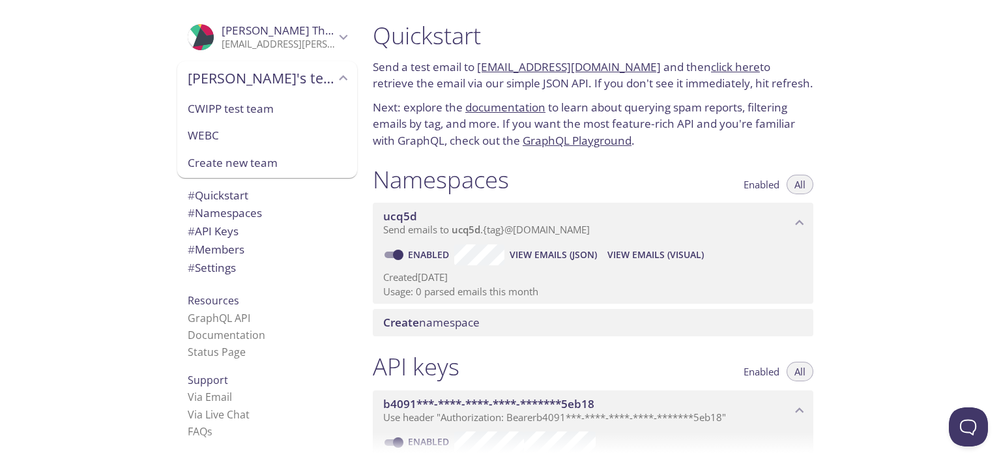
click at [912, 230] on div "Quickstart Send a test email to [EMAIL_ADDRESS][DOMAIN_NAME] and then click her…" at bounding box center [681, 226] width 639 height 453
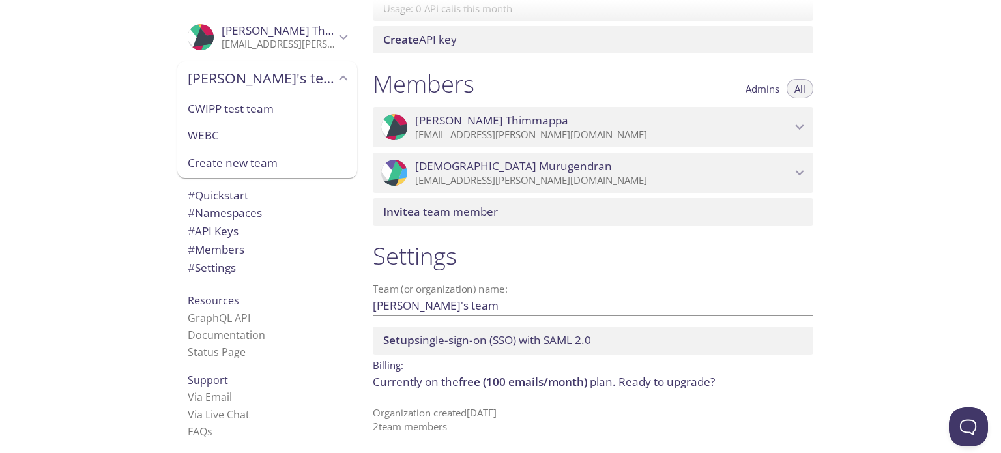
scroll to position [519, 0]
click at [219, 268] on span "# Settings" at bounding box center [212, 267] width 48 height 15
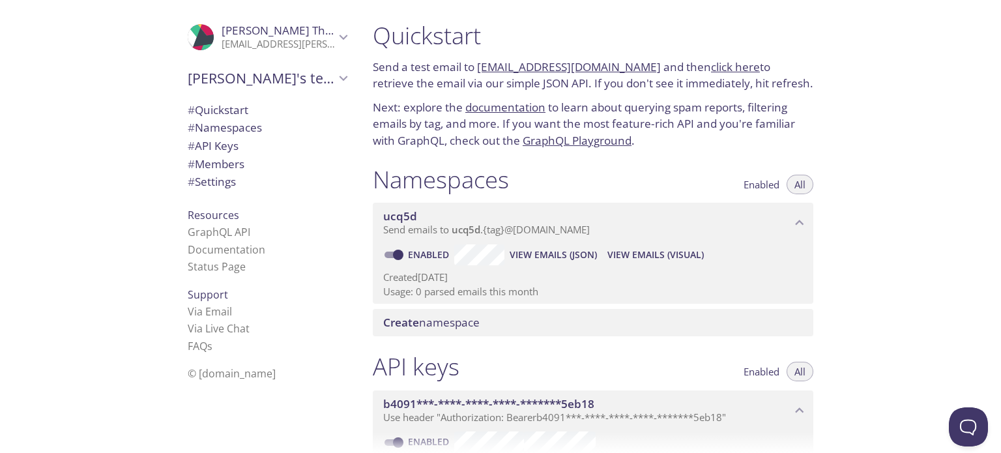
click at [430, 325] on span "Create namespace" at bounding box center [431, 322] width 96 height 15
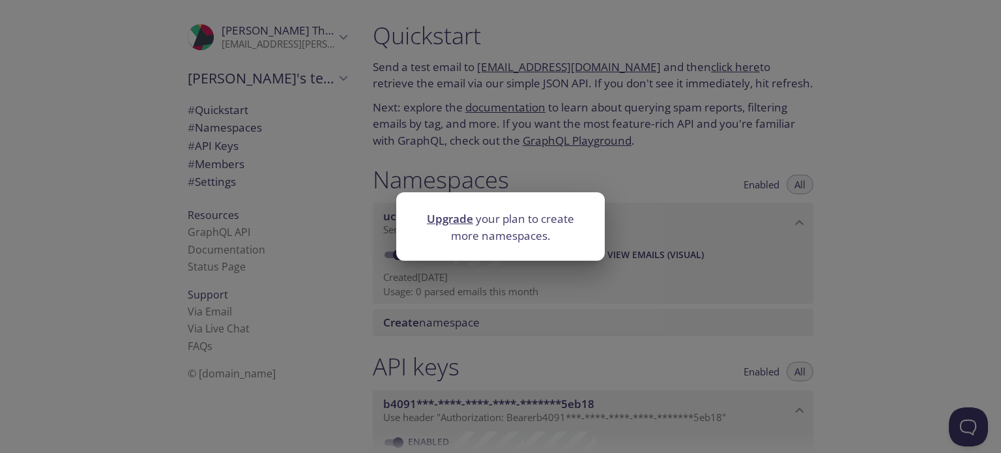
click at [899, 289] on div "Upgrade your plan to create more namespaces." at bounding box center [500, 226] width 1001 height 453
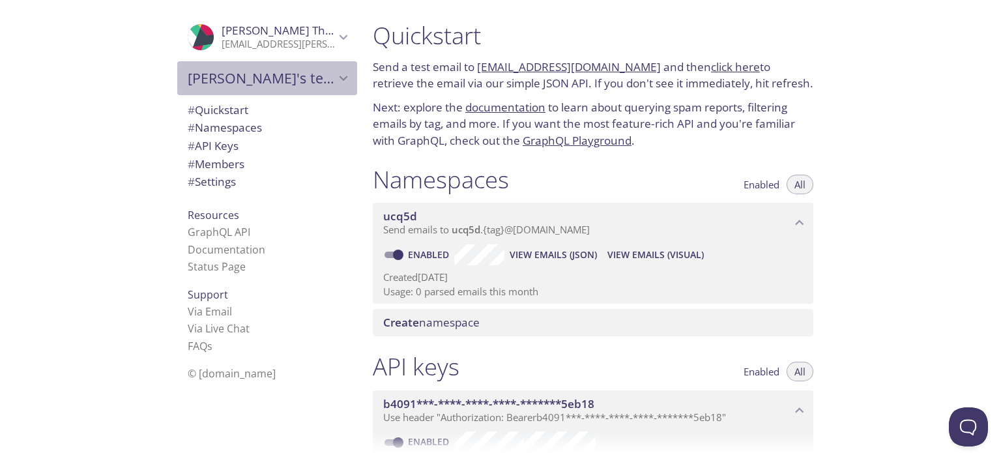
click at [218, 74] on span "[PERSON_NAME]'s team" at bounding box center [261, 78] width 147 height 18
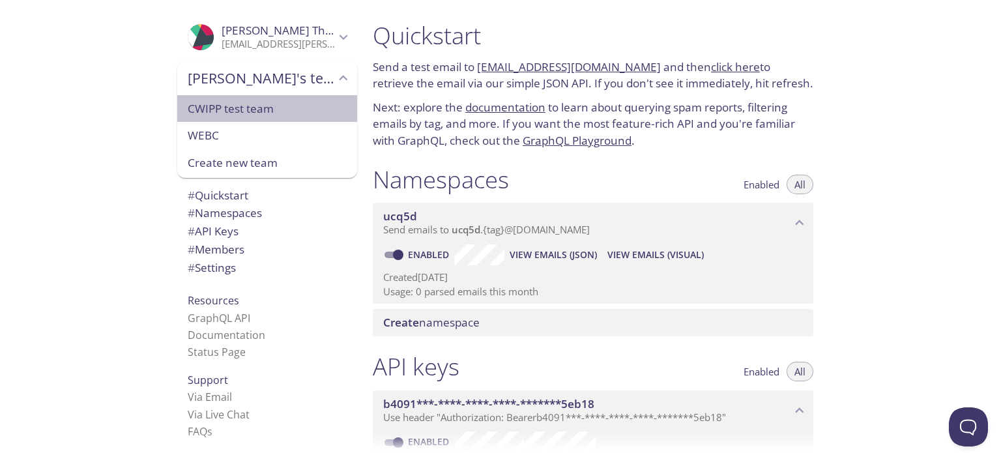
click at [221, 111] on span "CWIPP test team" at bounding box center [267, 108] width 159 height 17
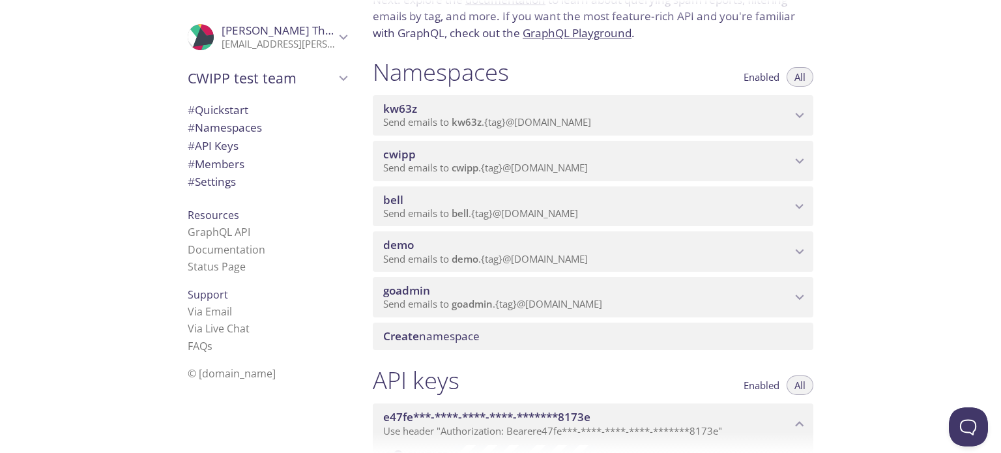
scroll to position [282, 0]
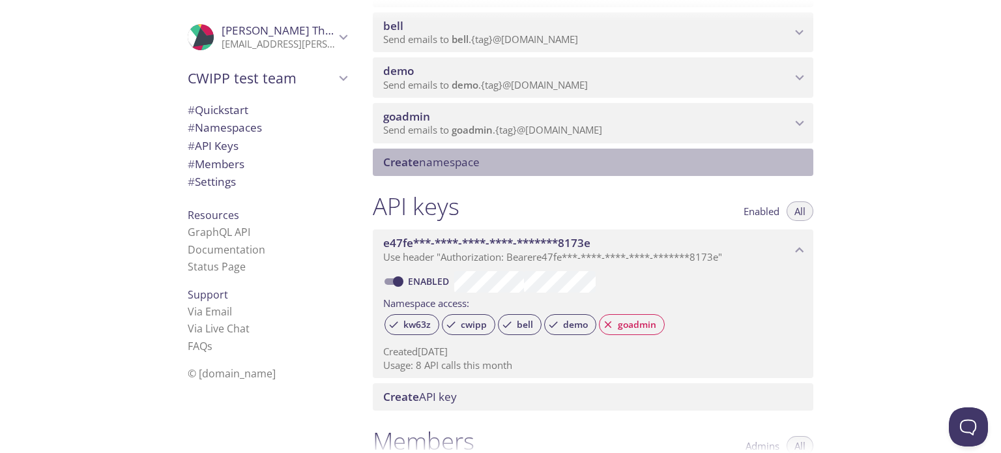
click at [474, 166] on span "Create namespace" at bounding box center [431, 161] width 96 height 15
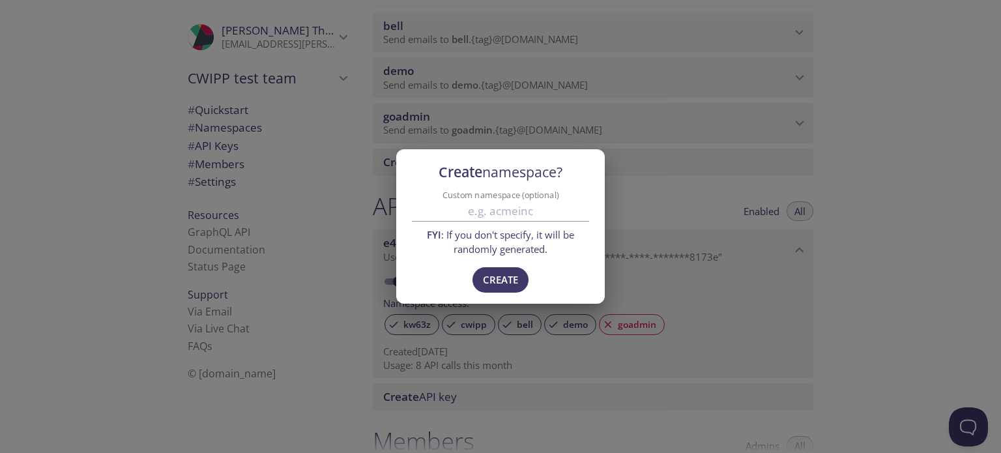
click at [876, 310] on div "Create namespace? Custom namespace (optional) FYI : If you don't specify, it wi…" at bounding box center [500, 226] width 1001 height 453
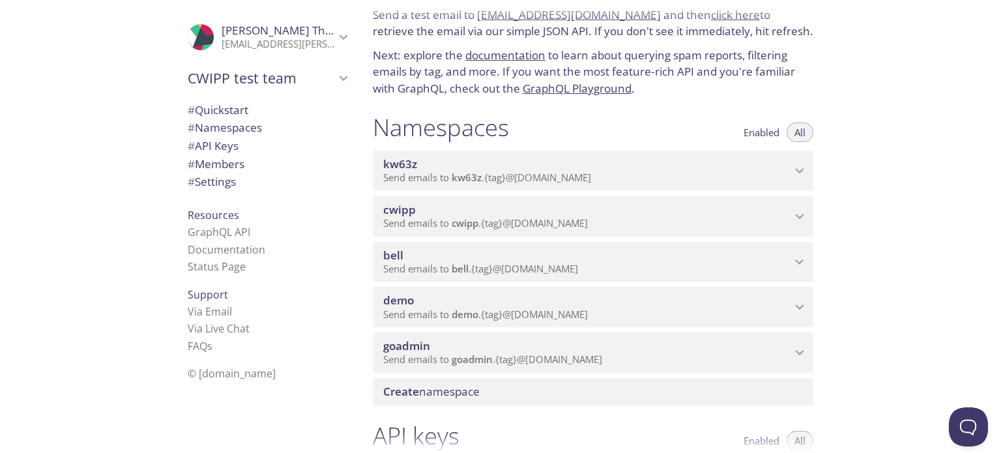
scroll to position [21, 0]
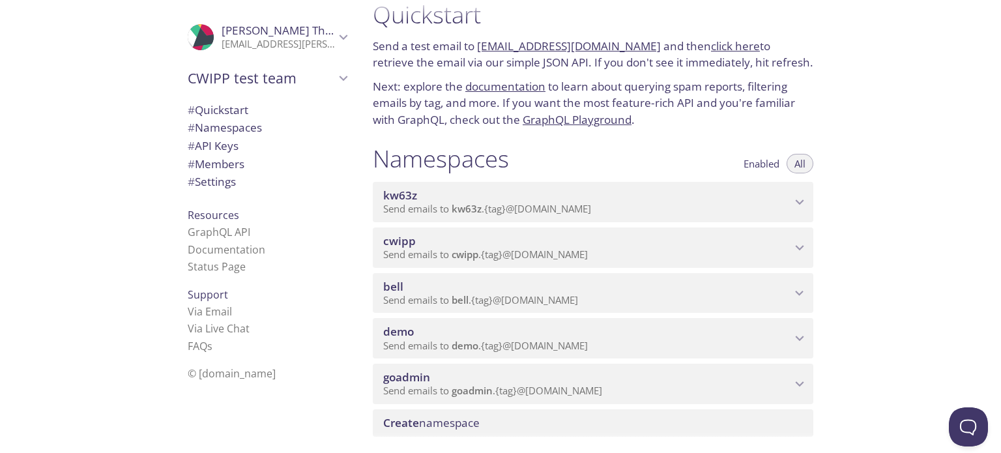
click at [249, 74] on span "CWIPP test team" at bounding box center [261, 78] width 147 height 18
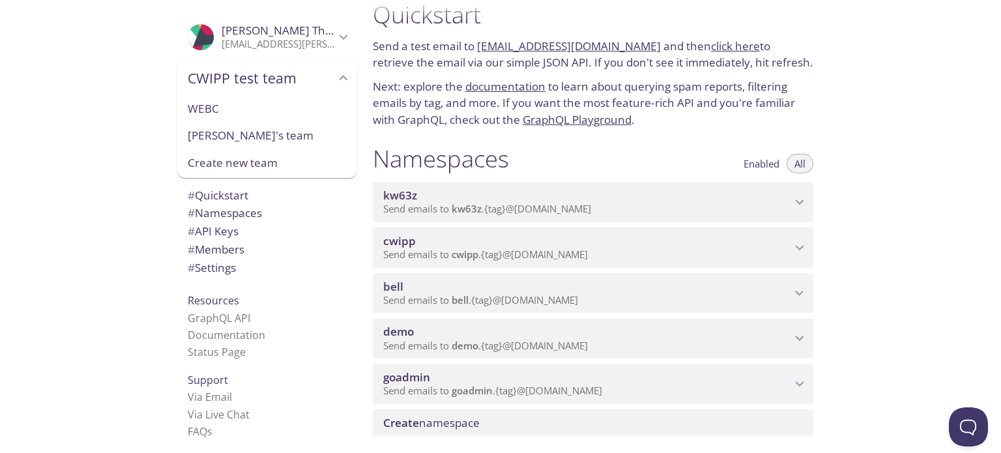
click at [211, 109] on span "WEBC" at bounding box center [267, 108] width 159 height 17
type input "WEBC"
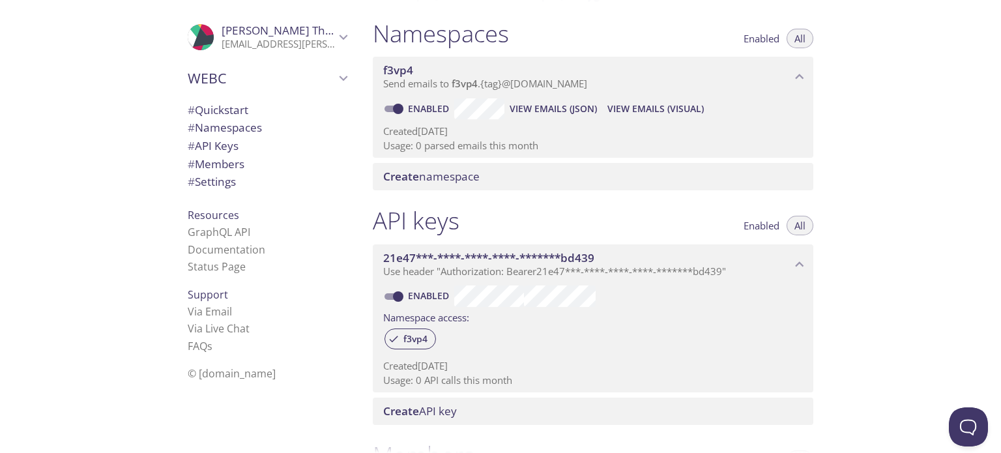
scroll to position [83, 0]
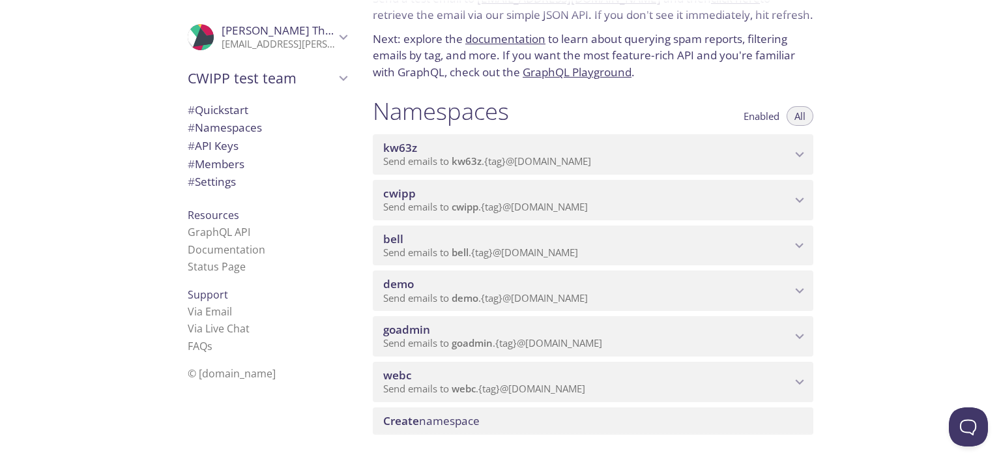
scroll to position [130, 0]
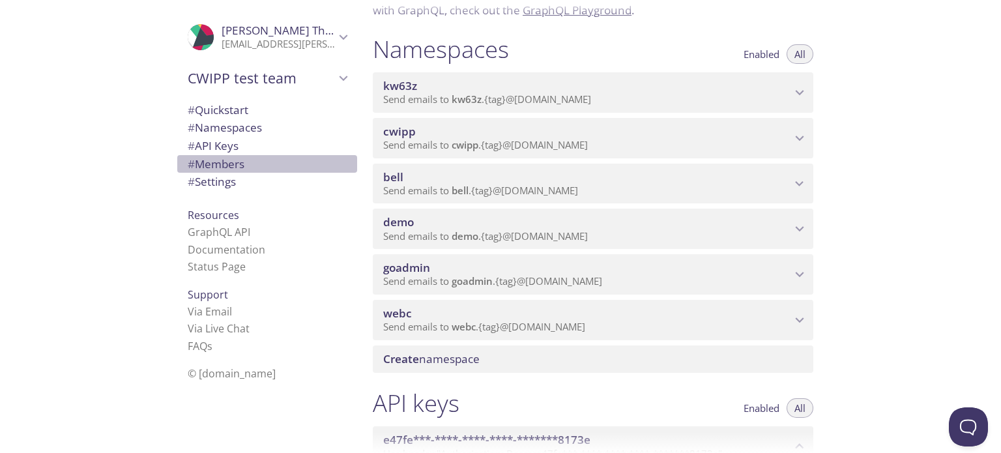
click at [221, 162] on span "# Members" at bounding box center [216, 163] width 57 height 15
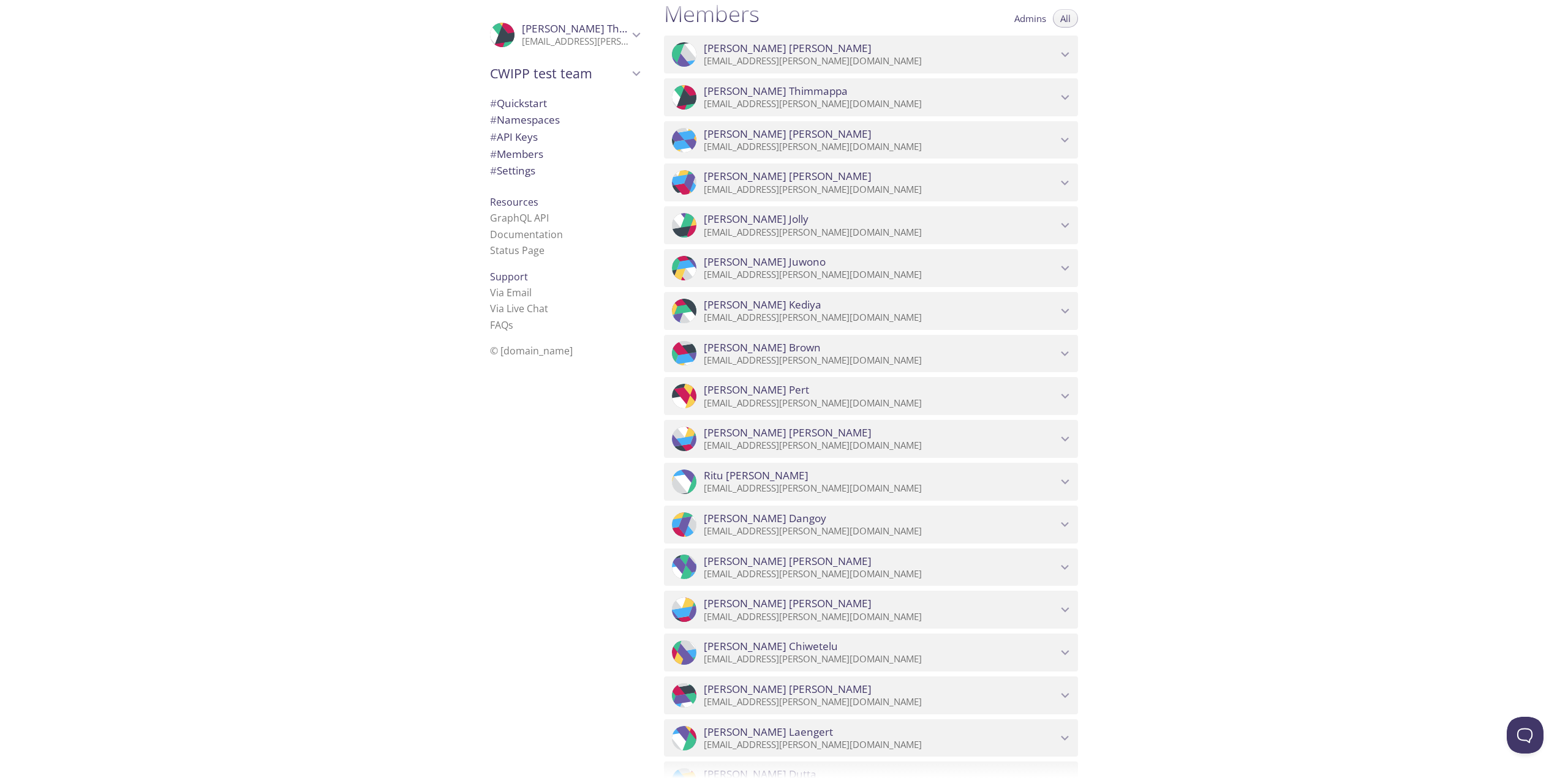
scroll to position [708, 0]
